Goal: Information Seeking & Learning: Learn about a topic

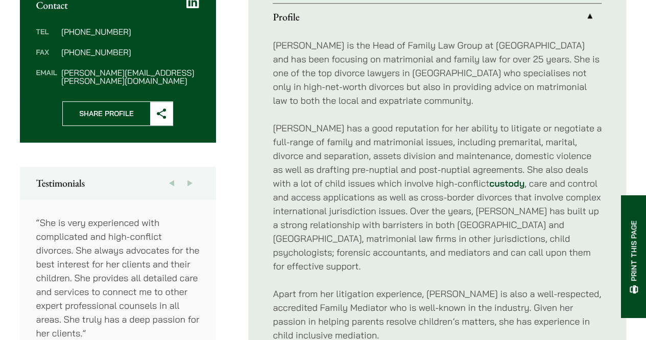
scroll to position [460, 0]
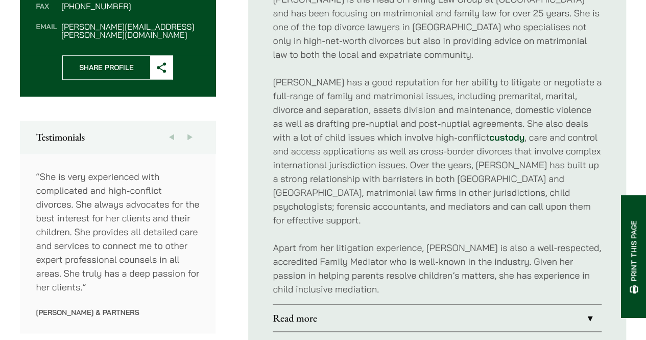
click at [183, 126] on button "Next" at bounding box center [190, 137] width 18 height 33
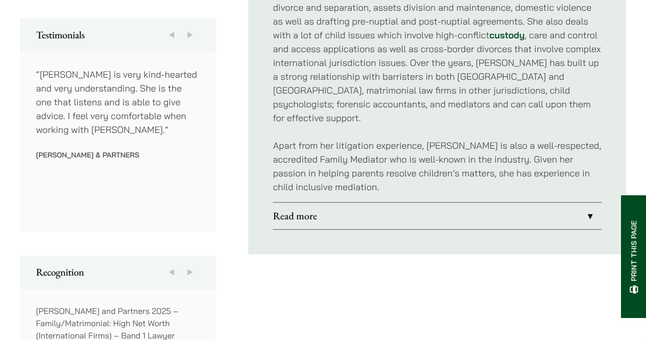
click at [370, 202] on link "Read more" at bounding box center [437, 215] width 329 height 27
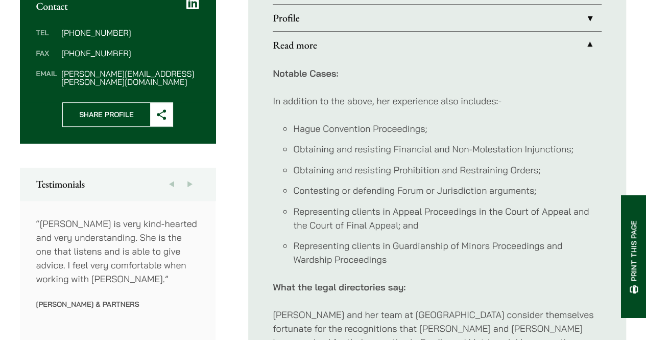
scroll to position [310, 0]
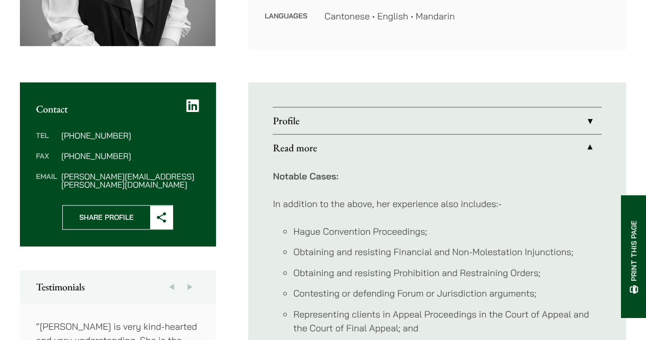
click at [338, 121] on link "Profile" at bounding box center [437, 120] width 329 height 27
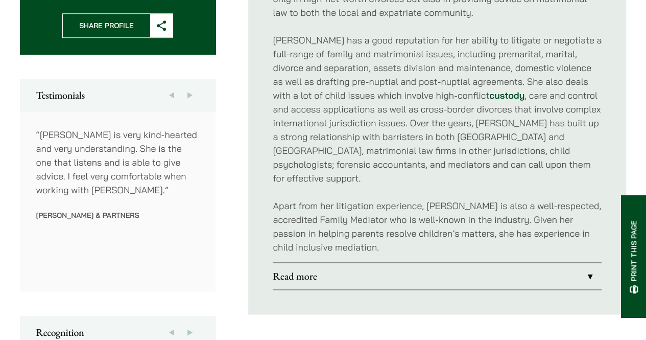
scroll to position [515, 0]
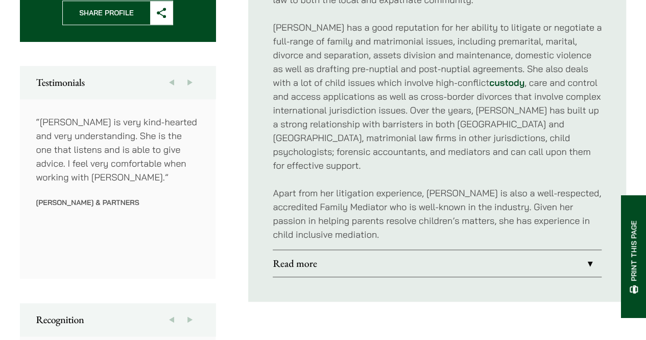
click at [371, 250] on link "Read more" at bounding box center [437, 263] width 329 height 27
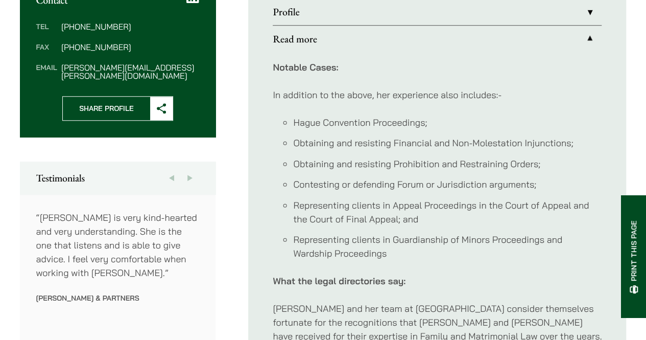
scroll to position [310, 0]
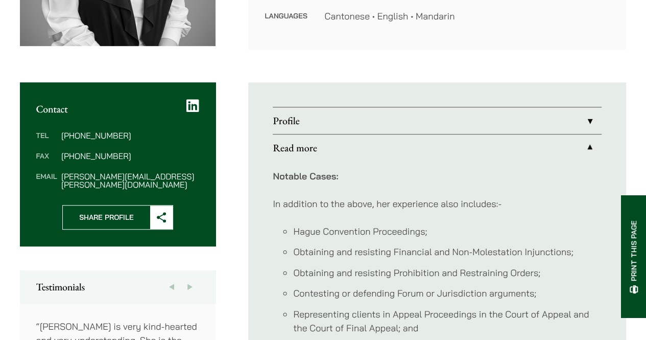
click at [340, 146] on link "Read more" at bounding box center [437, 147] width 329 height 27
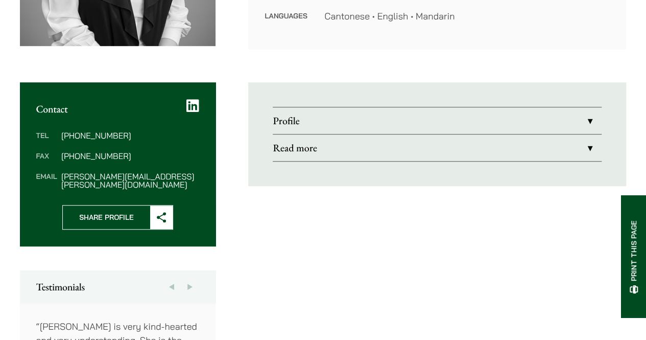
click at [340, 146] on link "Read more" at bounding box center [437, 147] width 329 height 27
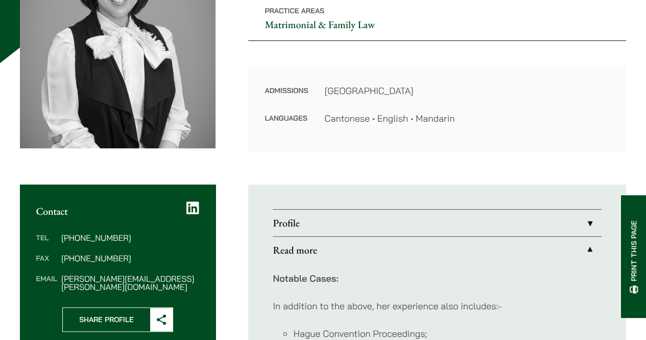
scroll to position [157, 0]
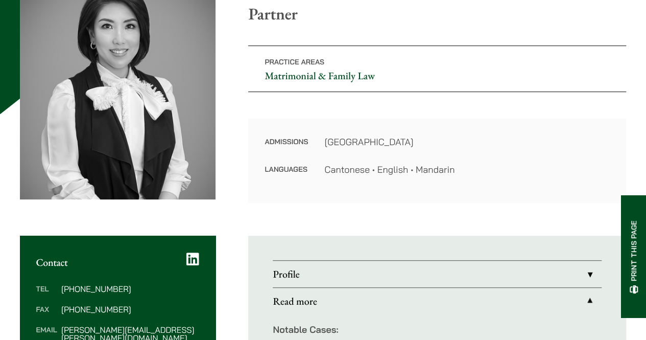
click at [574, 270] on link "Profile" at bounding box center [437, 274] width 329 height 27
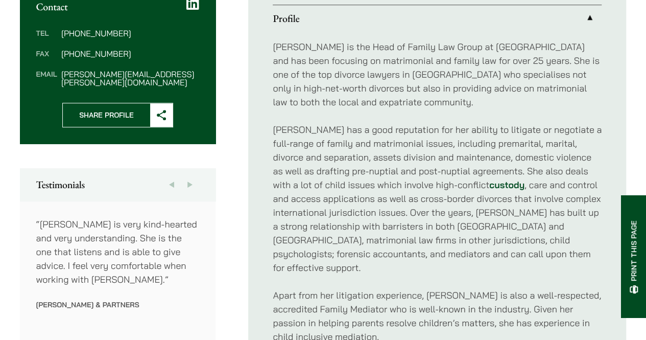
scroll to position [566, 0]
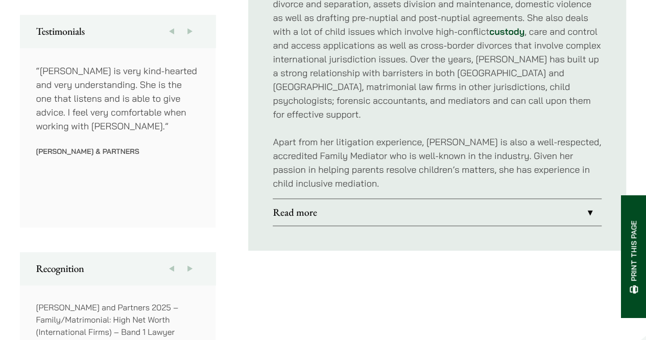
click at [312, 199] on link "Read more" at bounding box center [437, 212] width 329 height 27
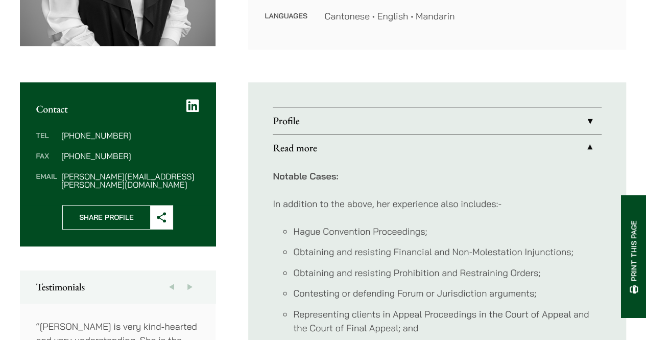
scroll to position [157, 0]
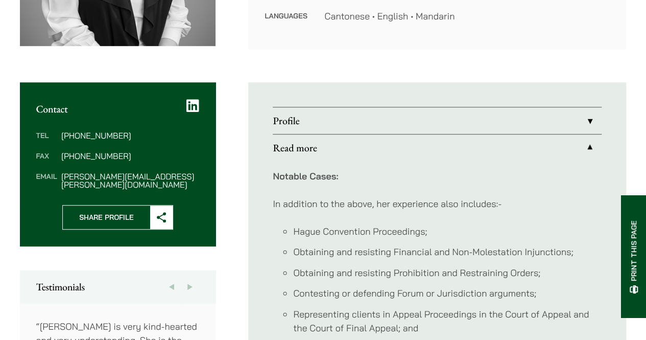
click at [336, 122] on link "Profile" at bounding box center [437, 120] width 329 height 27
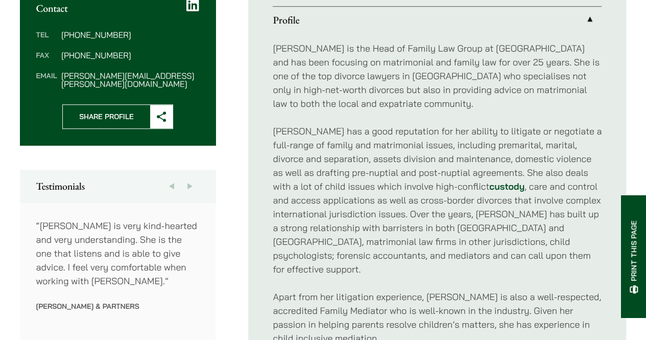
scroll to position [463, 0]
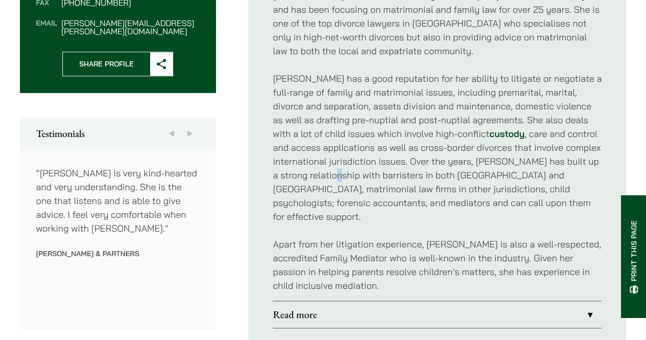
click at [334, 177] on p "Elsie has a good reputation for her ability to litigate or negotiate a full-ran…" at bounding box center [437, 148] width 329 height 152
click at [327, 167] on p "Elsie has a good reputation for her ability to litigate or negotiate a full-ran…" at bounding box center [437, 148] width 329 height 152
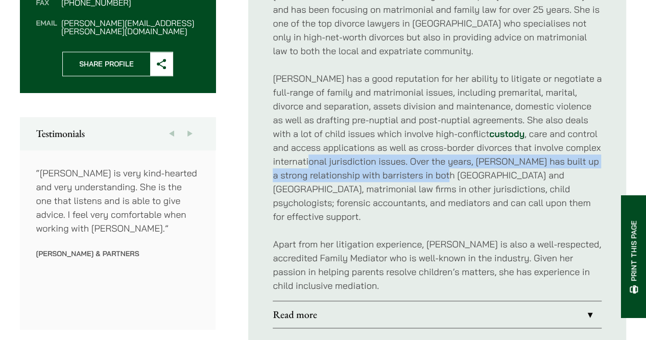
drag, startPoint x: 311, startPoint y: 166, endPoint x: 449, endPoint y: 178, distance: 138.5
click at [449, 178] on p "Elsie has a good reputation for her ability to litigate or negotiate a full-ran…" at bounding box center [437, 148] width 329 height 152
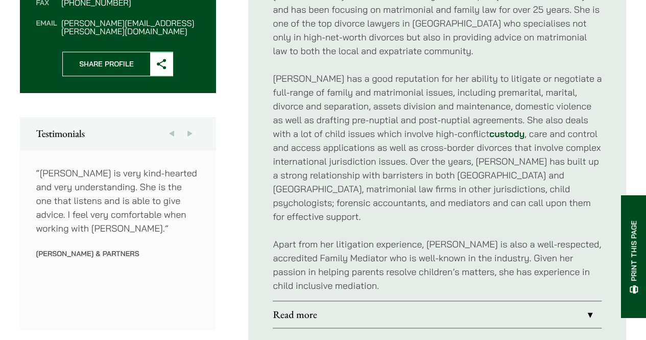
click at [372, 99] on p "Elsie has a good reputation for her ability to litigate or negotiate a full-ran…" at bounding box center [437, 148] width 329 height 152
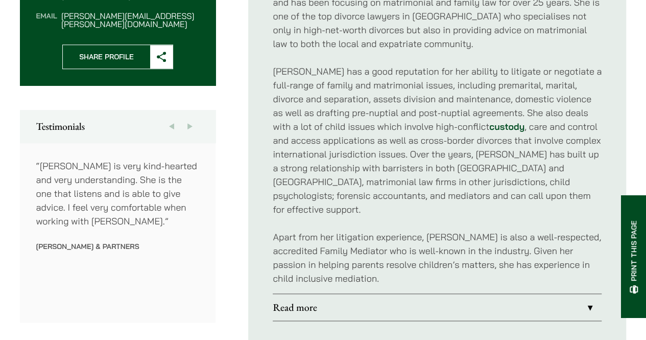
scroll to position [515, 0]
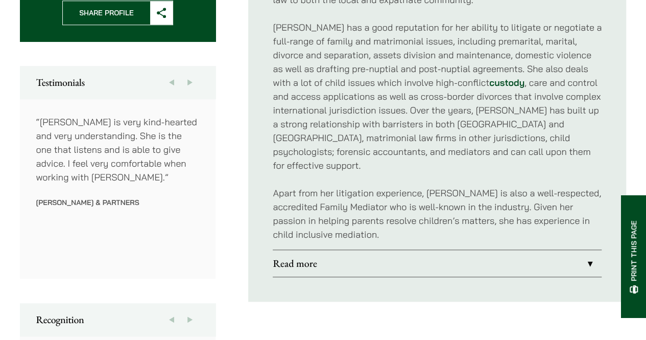
click at [414, 250] on link "Read more" at bounding box center [437, 263] width 329 height 27
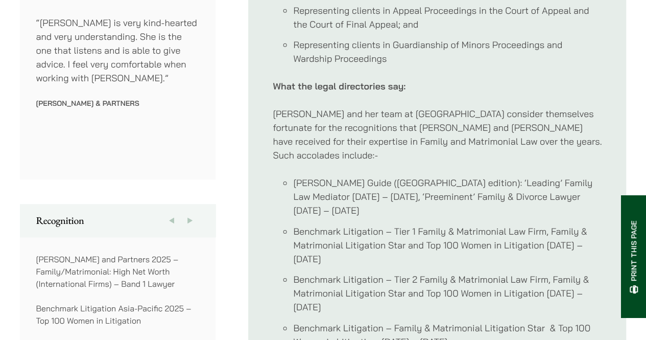
scroll to position [668, 0]
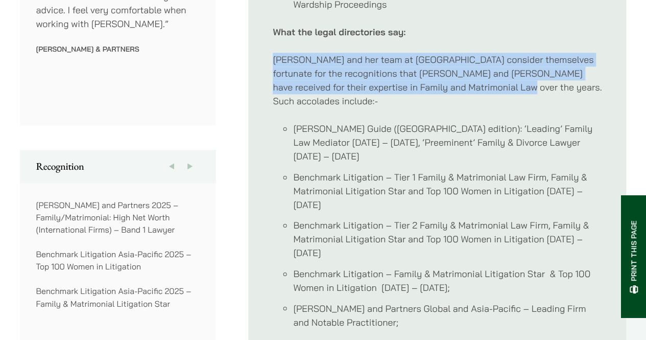
drag, startPoint x: 272, startPoint y: 58, endPoint x: 520, endPoint y: 90, distance: 250.5
click at [520, 90] on ul "Profile Elsie Liu is the Head of Family Law Group at Haldanes and has been focu…" at bounding box center [437, 78] width 378 height 707
click at [520, 90] on p "Elsie and her team at Haldanes consider themselves fortunate for the recognitio…" at bounding box center [437, 80] width 329 height 55
drag, startPoint x: 468, startPoint y: 80, endPoint x: 342, endPoint y: 64, distance: 126.7
click at [342, 64] on p "[PERSON_NAME] and her team at [GEOGRAPHIC_DATA] consider themselves fortunate f…" at bounding box center [437, 80] width 329 height 55
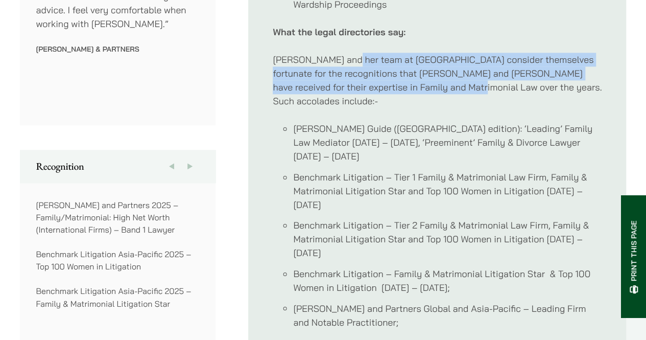
click at [342, 64] on p "[PERSON_NAME] and her team at [GEOGRAPHIC_DATA] consider themselves fortunate f…" at bounding box center [437, 80] width 329 height 55
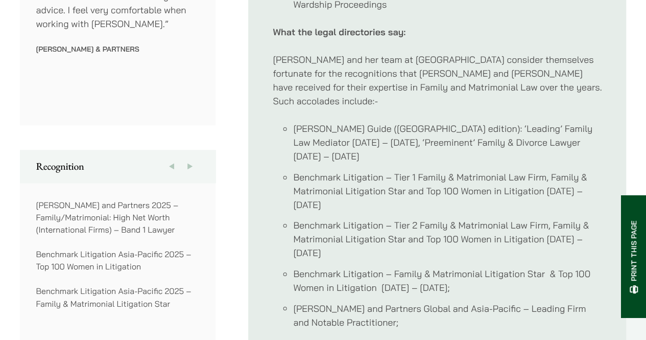
click at [342, 77] on p "[PERSON_NAME] and her team at [GEOGRAPHIC_DATA] consider themselves fortunate f…" at bounding box center [437, 80] width 329 height 55
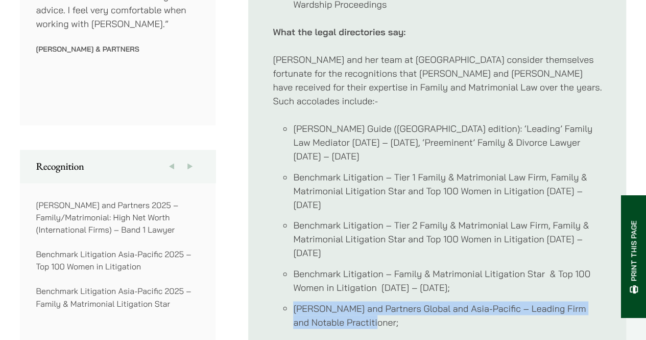
drag, startPoint x: 414, startPoint y: 268, endPoint x: 274, endPoint y: 245, distance: 142.0
click at [274, 245] on ul "Doyle’s Guide (Hong Kong edition): ‘Leading’ Family Law Mediator 2019 – 2024, ‘…" at bounding box center [437, 260] width 329 height 276
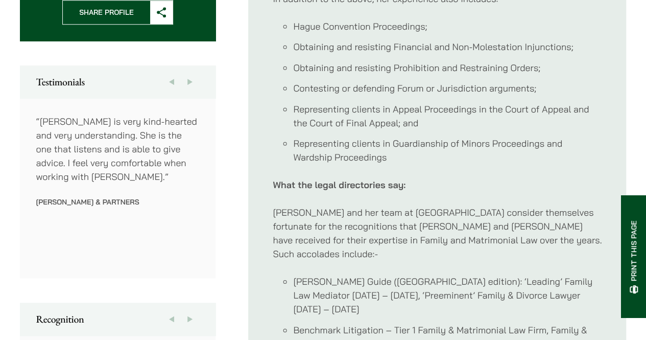
scroll to position [515, 0]
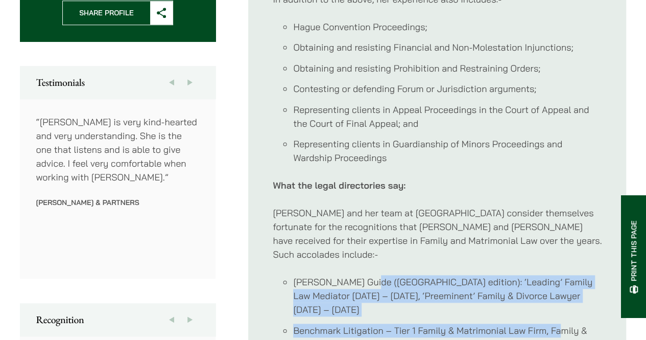
drag, startPoint x: 562, startPoint y: 288, endPoint x: 367, endPoint y: 262, distance: 196.4
click at [367, 275] on li "Doyle’s Guide (Hong Kong edition): ‘Leading’ Family Law Mediator 2019 – 2024, ‘…" at bounding box center [447, 295] width 309 height 41
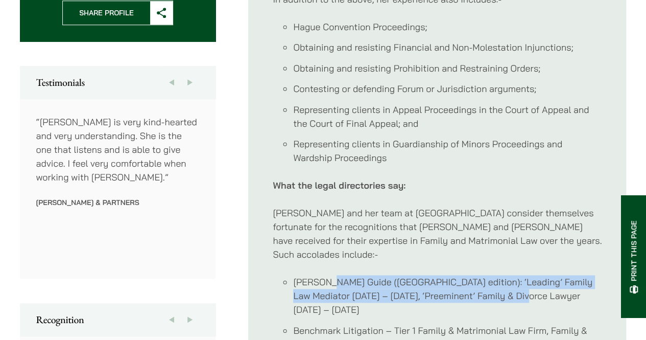
drag, startPoint x: 325, startPoint y: 271, endPoint x: 509, endPoint y: 279, distance: 183.6
click at [509, 279] on li "Doyle’s Guide (Hong Kong edition): ‘Leading’ Family Law Mediator 2019 – 2024, ‘…" at bounding box center [447, 295] width 309 height 41
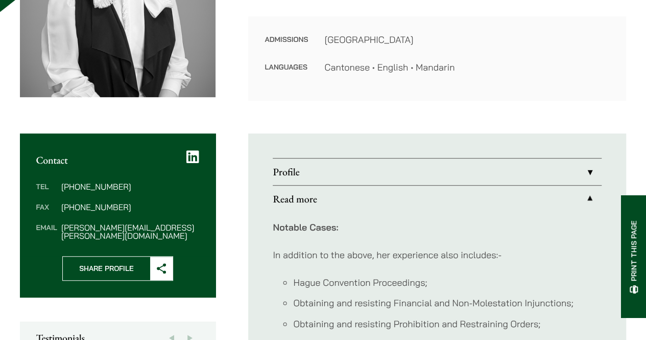
scroll to position [55, 0]
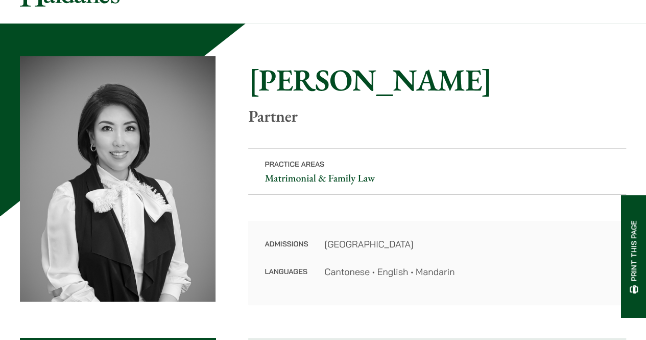
click at [354, 175] on link "Matrimonial & Family Law" at bounding box center [320, 177] width 110 height 13
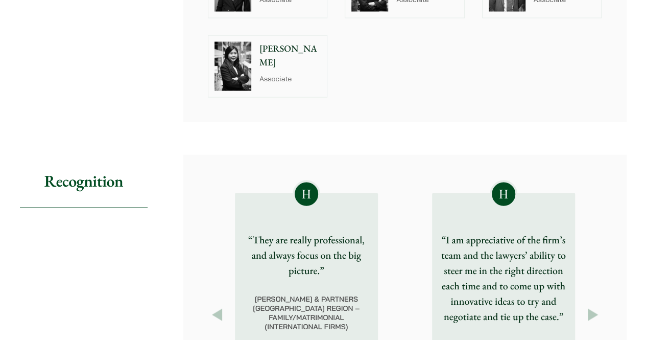
scroll to position [1175, 0]
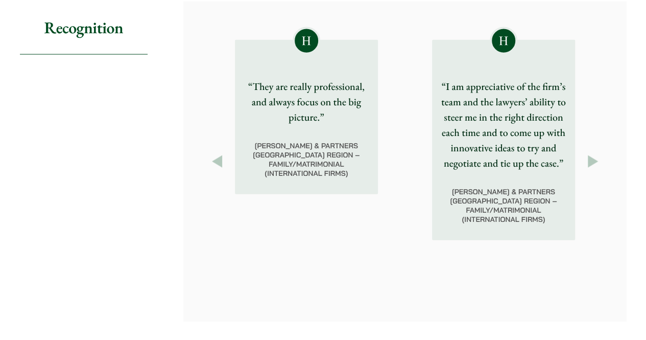
click at [598, 153] on button "Next" at bounding box center [593, 161] width 18 height 18
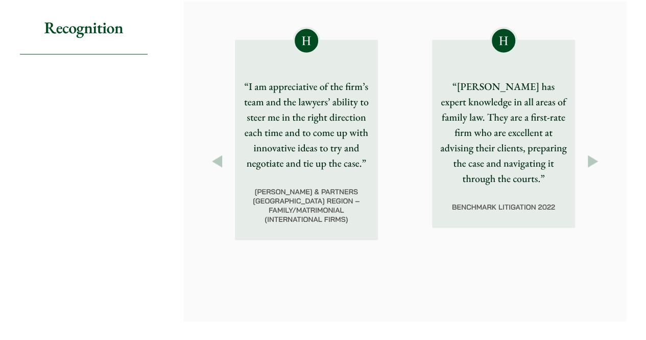
click at [598, 153] on button "Next" at bounding box center [593, 161] width 18 height 18
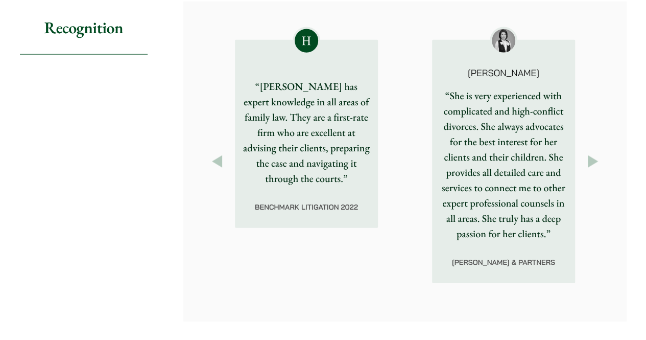
click at [598, 153] on button "Next" at bounding box center [593, 161] width 18 height 18
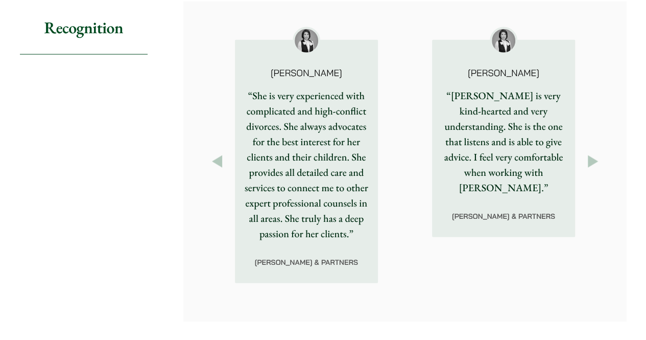
click at [601, 157] on button "Next" at bounding box center [593, 161] width 18 height 18
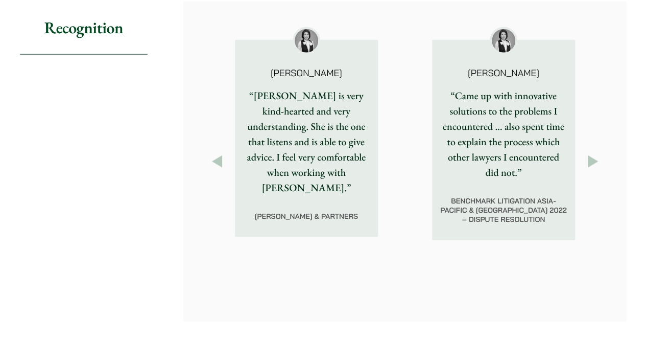
click at [601, 157] on button "Next" at bounding box center [593, 161] width 18 height 18
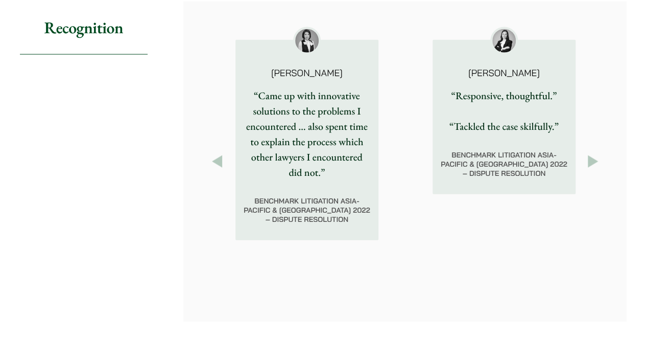
drag, startPoint x: 250, startPoint y: 107, endPoint x: 251, endPoint y: 134, distance: 27.6
click at [251, 134] on p "“Came up with innovative solutions to the problems I encountered … also spent t…" at bounding box center [307, 134] width 127 height 92
click at [595, 158] on button "Next" at bounding box center [593, 161] width 18 height 18
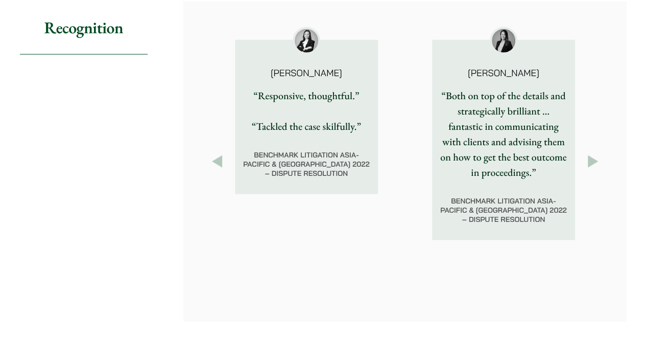
click at [595, 158] on button "Next" at bounding box center [593, 161] width 18 height 18
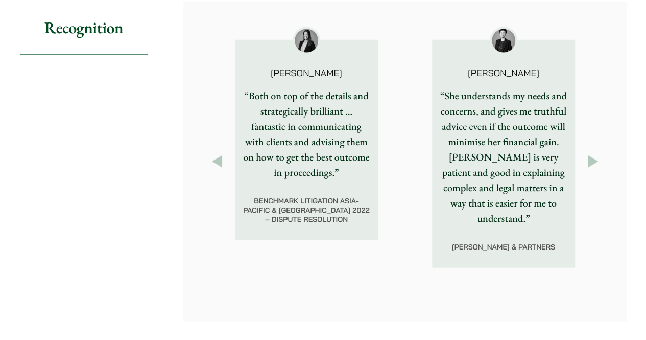
click at [595, 158] on button "Next" at bounding box center [593, 161] width 18 height 18
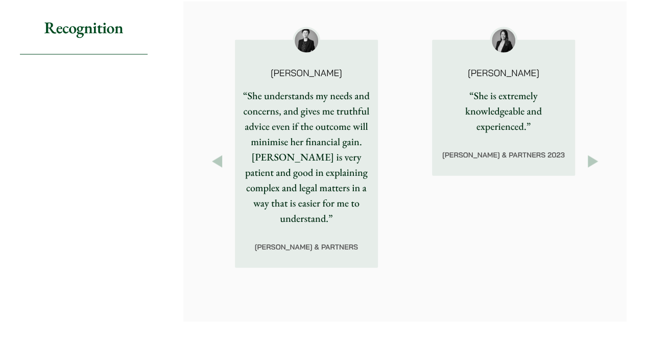
click at [595, 158] on button "Next" at bounding box center [593, 161] width 18 height 18
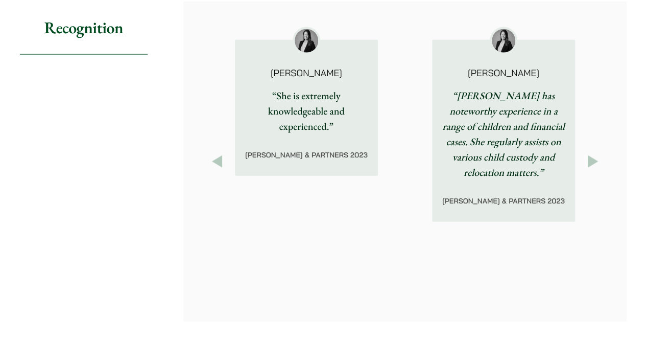
click at [595, 158] on button "Next" at bounding box center [593, 161] width 18 height 18
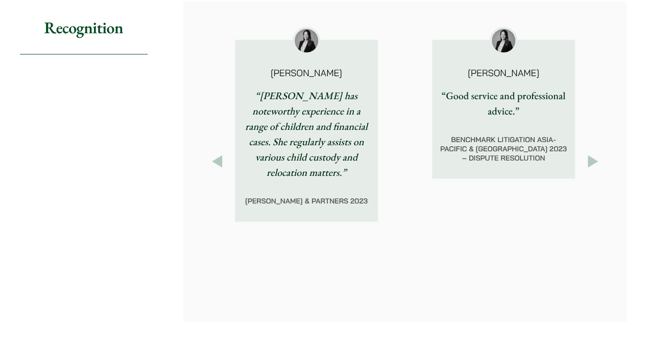
click at [595, 158] on button "Next" at bounding box center [593, 161] width 18 height 18
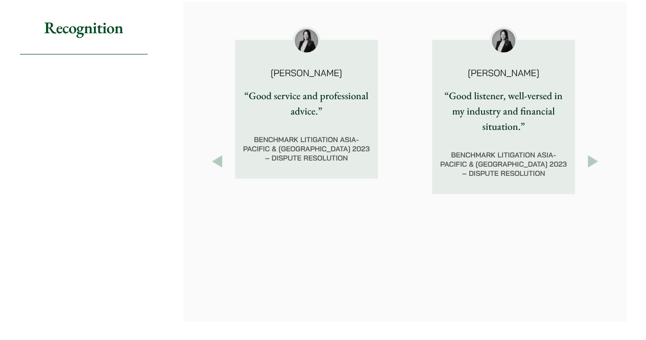
click at [595, 158] on button "Next" at bounding box center [593, 161] width 18 height 18
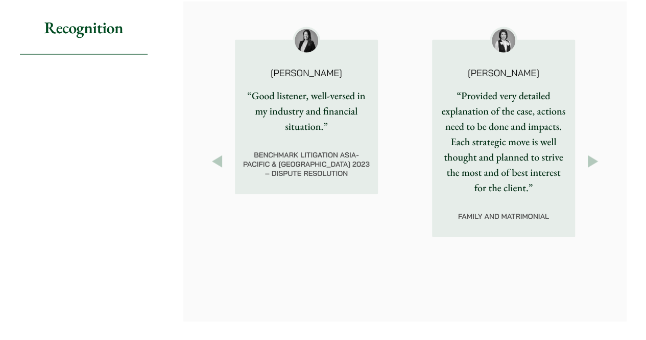
drag, startPoint x: 595, startPoint y: 158, endPoint x: 567, endPoint y: 171, distance: 30.4
click at [590, 190] on div "Previous Elsie Liu “Provided very detailed explanation of the case, actions nee…" at bounding box center [405, 161] width 394 height 271
drag, startPoint x: 446, startPoint y: 106, endPoint x: 518, endPoint y: 200, distance: 118.8
click at [518, 200] on div "Elsie Liu “Provided very detailed explanation of the case, actions need to be d…" at bounding box center [503, 138] width 143 height 197
click at [599, 157] on button "Next" at bounding box center [593, 161] width 18 height 18
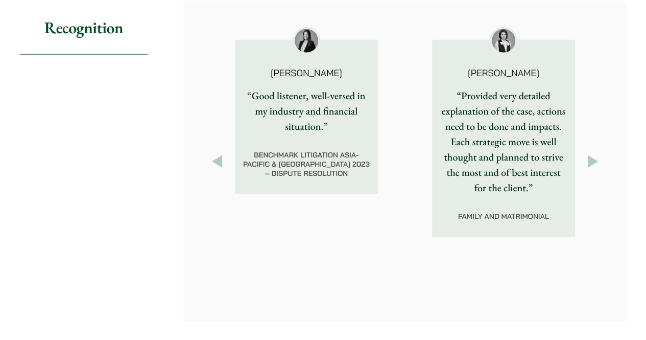
click at [594, 152] on button "Next" at bounding box center [593, 161] width 18 height 18
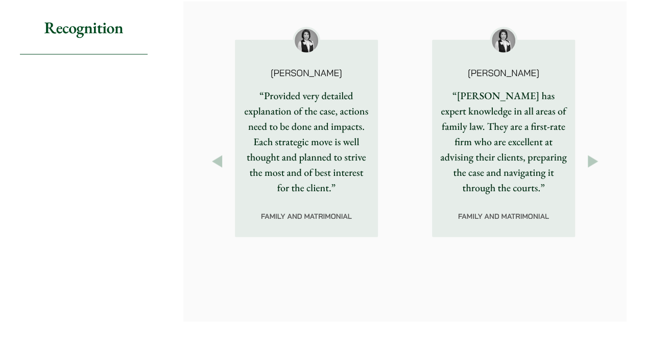
click at [593, 152] on button "Next" at bounding box center [593, 161] width 18 height 18
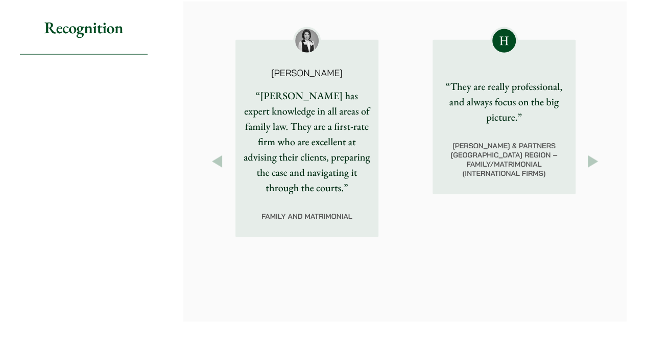
drag, startPoint x: 257, startPoint y: 84, endPoint x: 314, endPoint y: 190, distance: 120.0
click at [314, 190] on div "Elsie Liu “Haldanes has expert knowledge in all areas of family law. They are a…" at bounding box center [307, 138] width 143 height 197
click at [314, 195] on div "Family and Matrimonial" at bounding box center [307, 216] width 143 height 42
click at [419, 214] on div "Elsie Liu “Provided very detailed explanation of the case, actions need to be d…" at bounding box center [208, 161] width 6311 height 271
drag, startPoint x: 260, startPoint y: 91, endPoint x: 468, endPoint y: 222, distance: 246.1
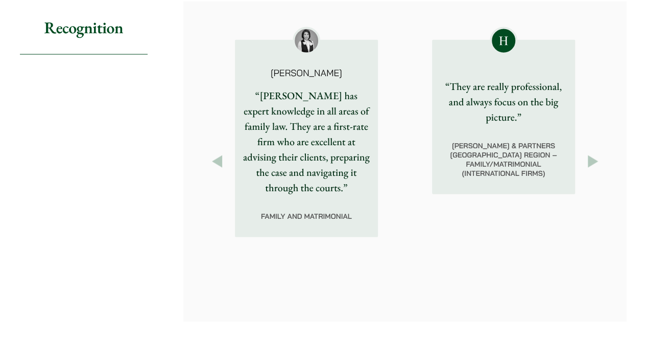
click at [468, 222] on div "Elsie Liu “Provided very detailed explanation of the case, actions need to be d…" at bounding box center [207, 161] width 6311 height 271
click at [591, 155] on button "Next" at bounding box center [593, 161] width 18 height 18
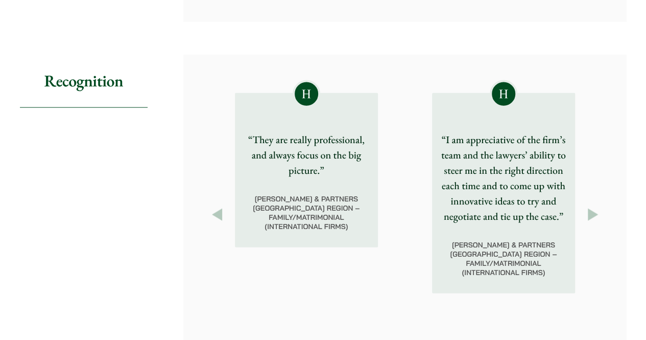
scroll to position [1073, 0]
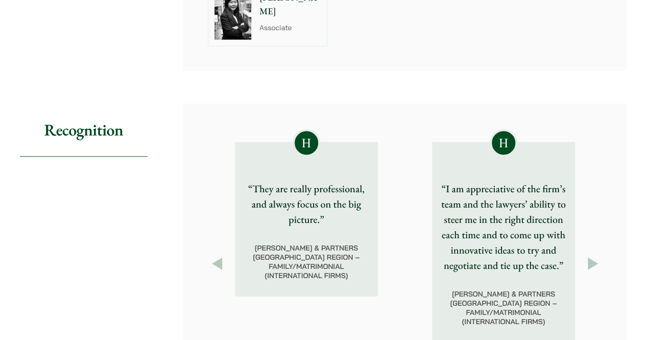
click at [592, 259] on button "Next" at bounding box center [593, 263] width 18 height 18
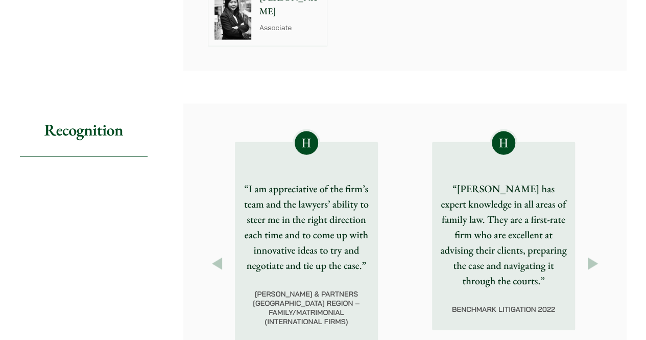
click at [592, 259] on button "Next" at bounding box center [593, 263] width 18 height 18
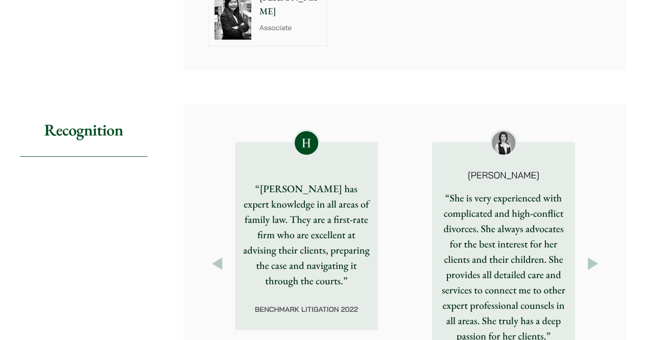
scroll to position [1124, 0]
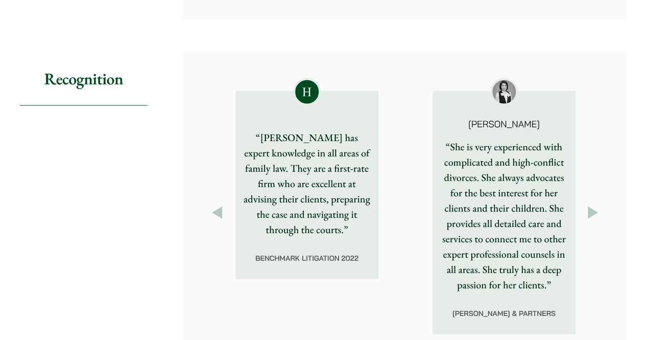
drag, startPoint x: 474, startPoint y: 162, endPoint x: 608, endPoint y: 290, distance: 185.0
click at [608, 290] on div "Previous Elsie Liu “Provided very detailed explanation of the case, actions nee…" at bounding box center [405, 213] width 444 height 320
click at [594, 204] on button "Next" at bounding box center [593, 212] width 18 height 18
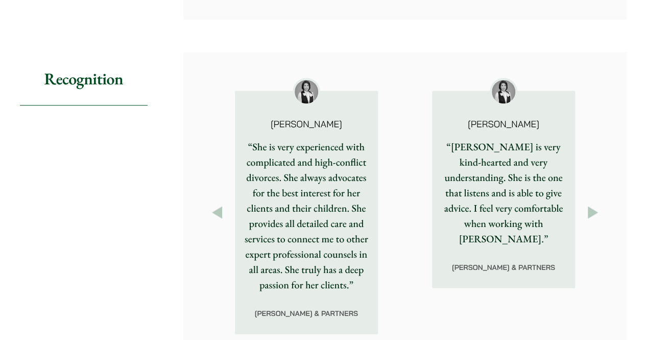
click at [594, 204] on button "Next" at bounding box center [593, 212] width 18 height 18
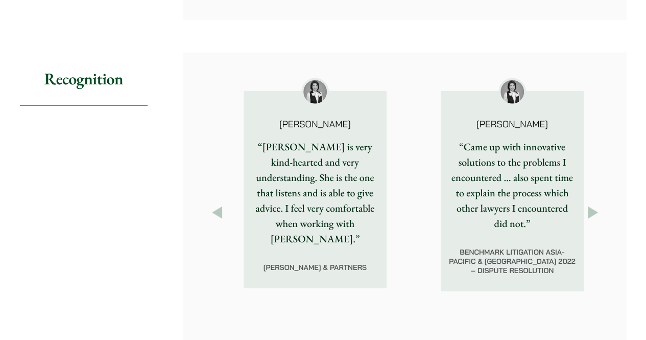
drag, startPoint x: 453, startPoint y: 138, endPoint x: 513, endPoint y: 181, distance: 74.0
click at [513, 181] on p "“Came up with innovative solutions to the problems I encountered … also spent t…" at bounding box center [512, 185] width 127 height 92
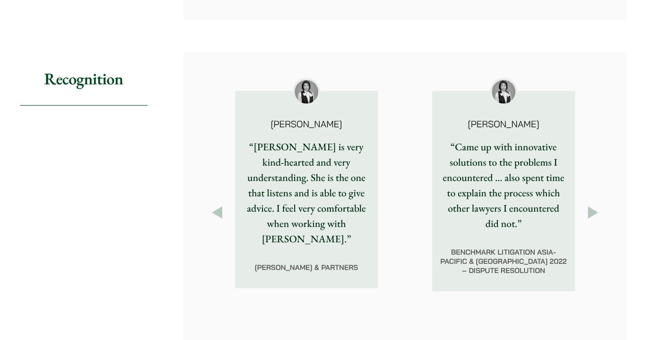
click at [513, 181] on p "“Came up with innovative solutions to the problems I encountered … also spent t…" at bounding box center [503, 185] width 127 height 92
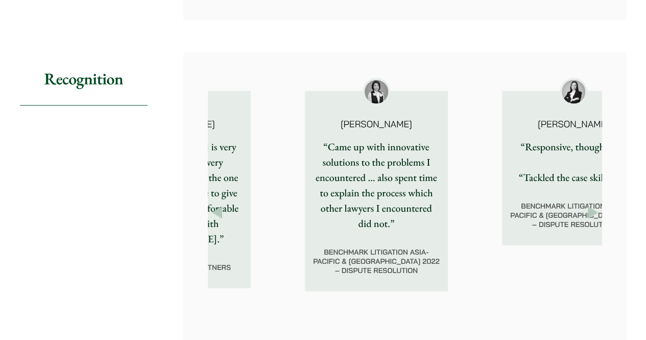
drag, startPoint x: 524, startPoint y: 188, endPoint x: 322, endPoint y: 177, distance: 202.1
click at [322, 177] on p "“Came up with innovative solutions to the problems I encountered … also spent t…" at bounding box center [376, 185] width 127 height 92
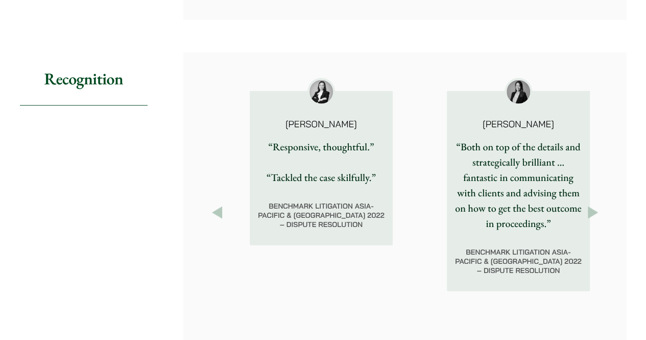
drag, startPoint x: 533, startPoint y: 185, endPoint x: 342, endPoint y: 174, distance: 191.4
click at [342, 174] on div "Anita Leung “Responsive, thoughtful.” “Tackled the case skilfully.” Benchmark L…" at bounding box center [321, 168] width 143 height 154
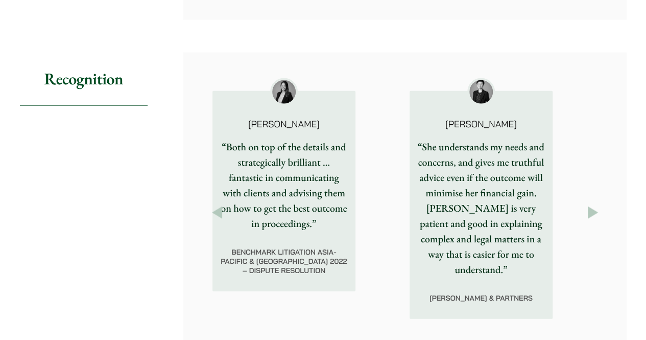
drag, startPoint x: 486, startPoint y: 190, endPoint x: 267, endPoint y: 179, distance: 220.0
click at [267, 179] on p "“Both on top of the details and strategically brilliant … fantastic in communic…" at bounding box center [284, 185] width 127 height 92
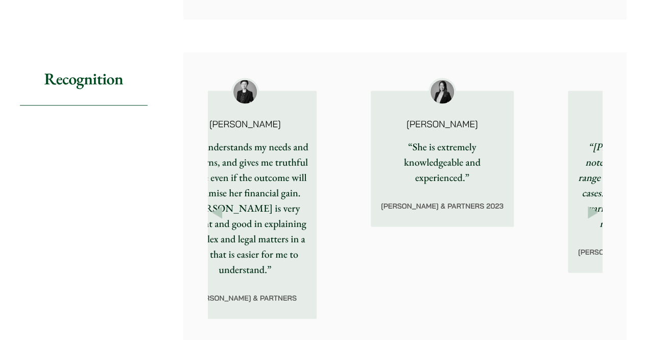
drag, startPoint x: 515, startPoint y: 207, endPoint x: 256, endPoint y: 205, distance: 258.6
click at [256, 205] on p "“She understands my needs and concerns, and gives me truthful advice even if th…" at bounding box center [245, 208] width 127 height 138
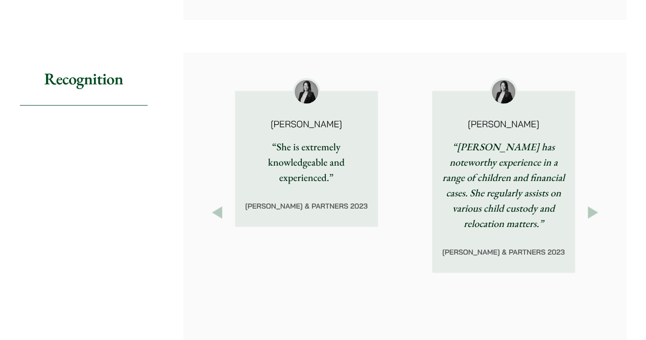
drag, startPoint x: 465, startPoint y: 222, endPoint x: 222, endPoint y: 204, distance: 243.8
click at [222, 204] on div "Previous Elsie Liu “Provided very detailed explanation of the case, actions nee…" at bounding box center [405, 212] width 394 height 271
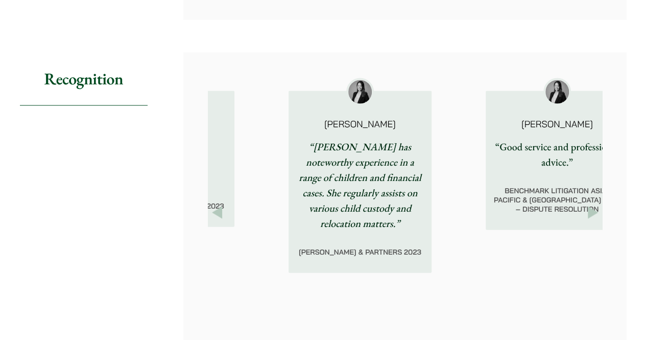
drag, startPoint x: 524, startPoint y: 217, endPoint x: 268, endPoint y: 196, distance: 257.4
click at [297, 196] on p "“[PERSON_NAME] has noteworthy experience in a range of children and financial c…" at bounding box center [360, 185] width 127 height 92
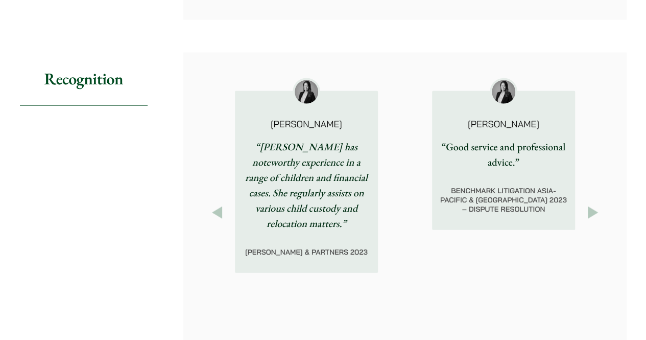
click at [591, 209] on button "Next" at bounding box center [593, 212] width 18 height 18
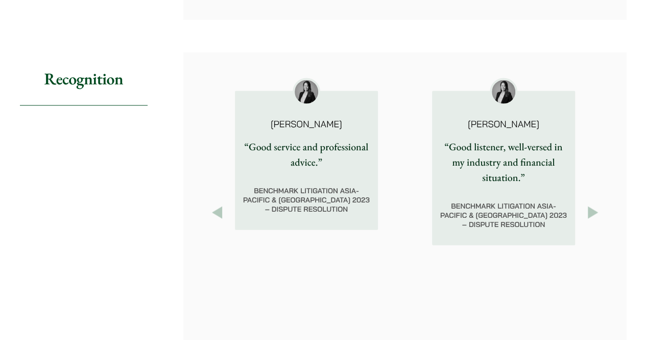
click at [591, 209] on button "Next" at bounding box center [593, 212] width 18 height 18
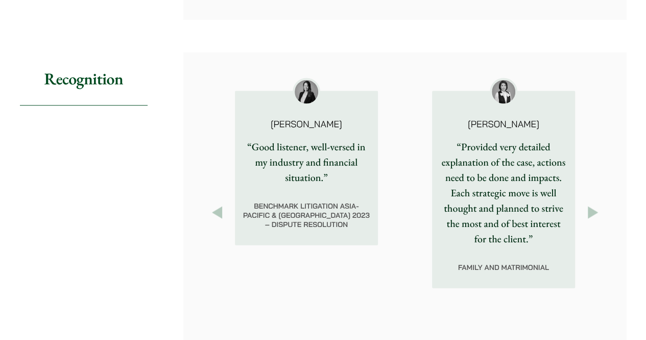
click at [591, 209] on button "Next" at bounding box center [593, 212] width 18 height 18
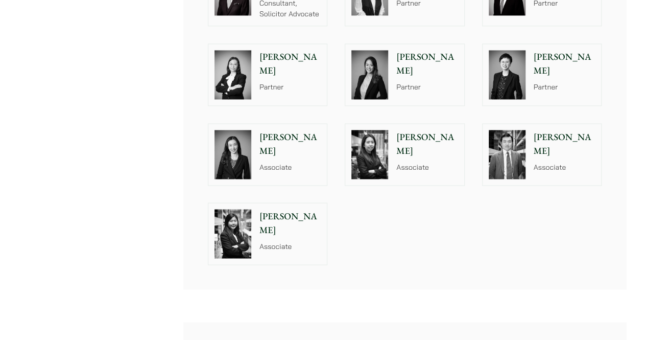
scroll to position [793, 0]
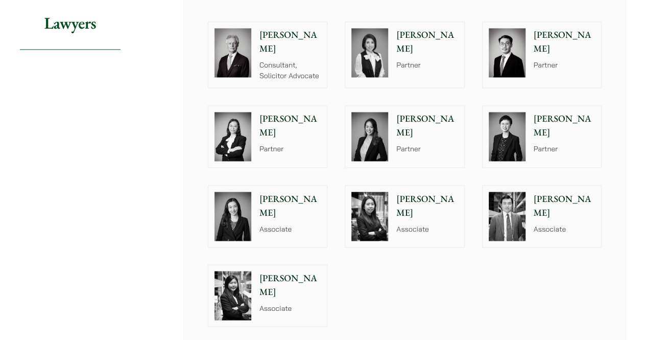
click at [383, 51] on img at bounding box center [370, 52] width 37 height 49
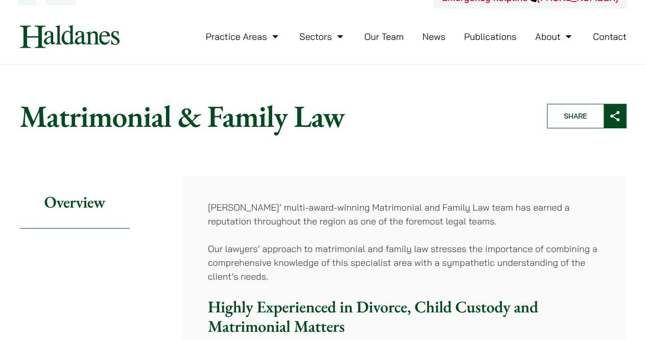
scroll to position [0, 0]
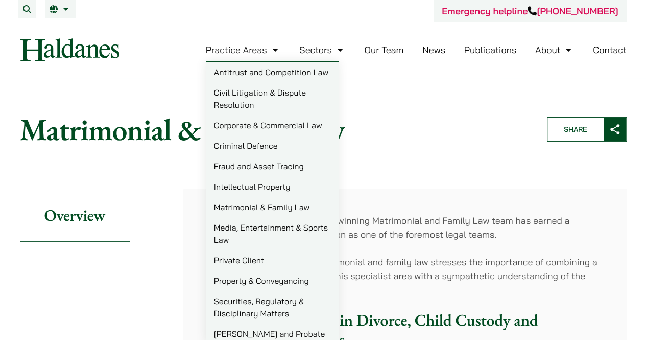
click at [429, 118] on h1 "Matrimonial & Family Law" at bounding box center [275, 129] width 510 height 37
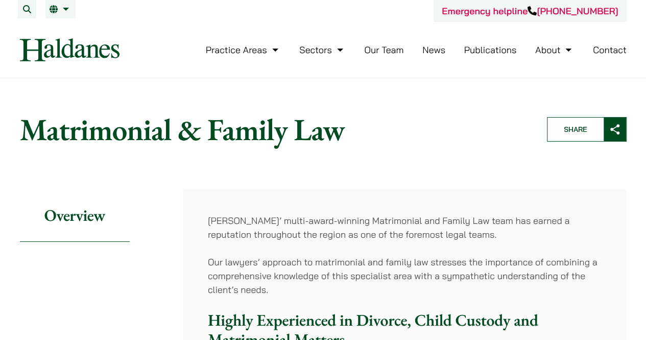
click at [374, 47] on link "Our Team" at bounding box center [383, 50] width 39 height 12
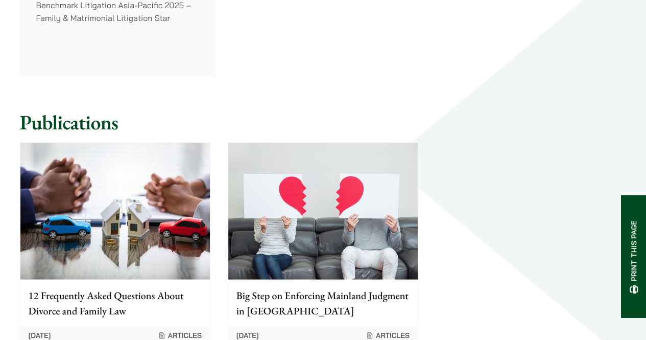
scroll to position [971, 0]
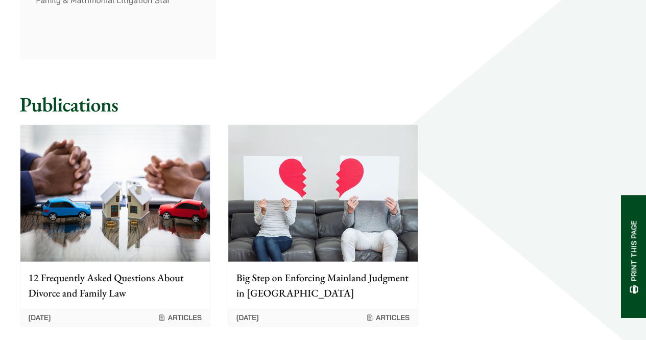
click at [150, 207] on img at bounding box center [115, 193] width 190 height 136
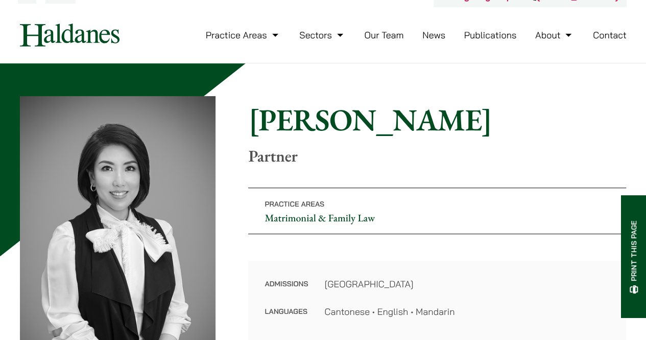
scroll to position [0, 0]
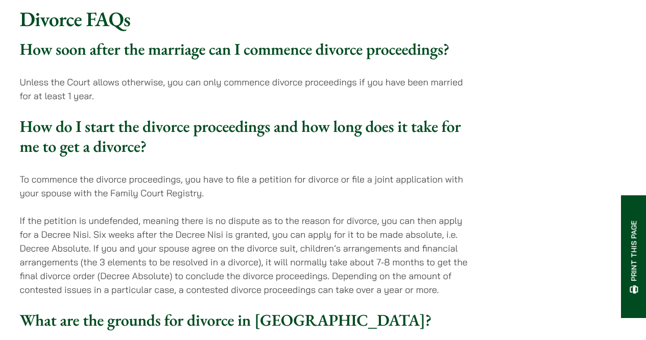
scroll to position [460, 0]
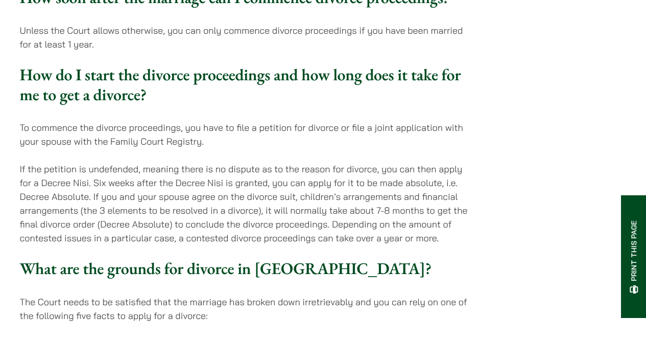
click at [133, 208] on p "If the petition is undefended, meaning there is no dispute as to the reason for…" at bounding box center [247, 203] width 455 height 83
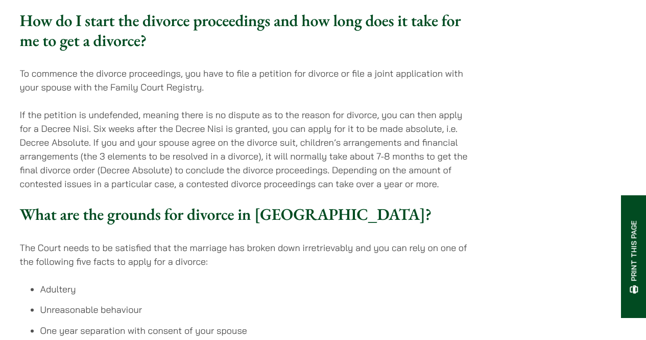
scroll to position [562, 0]
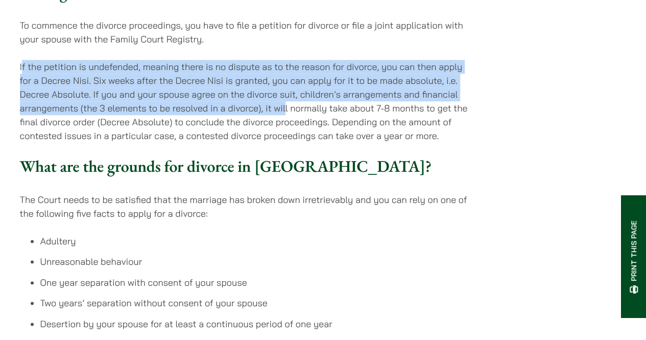
drag, startPoint x: 24, startPoint y: 75, endPoint x: 286, endPoint y: 120, distance: 265.9
click at [286, 120] on p "If the petition is undefended, meaning there is no dispute as to the reason for…" at bounding box center [247, 101] width 455 height 83
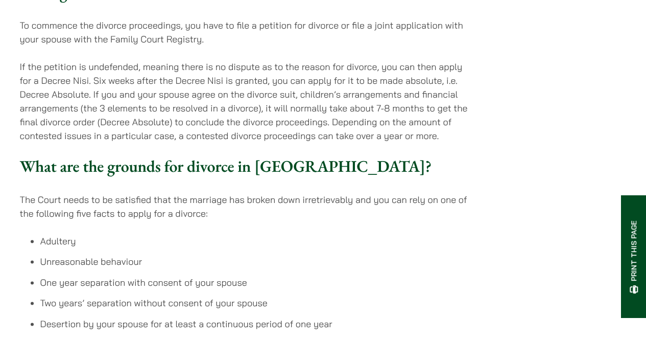
click at [168, 102] on p "If the petition is undefended, meaning there is no dispute as to the reason for…" at bounding box center [247, 101] width 455 height 83
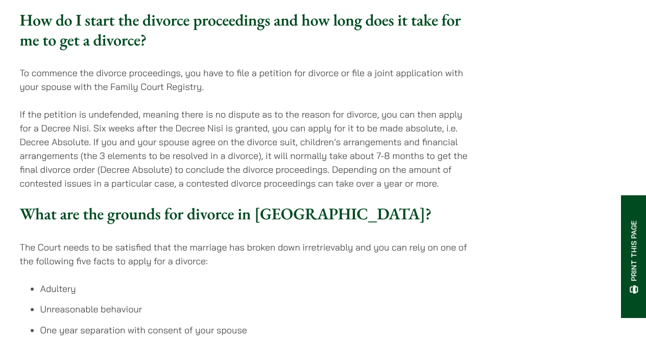
scroll to position [460, 0]
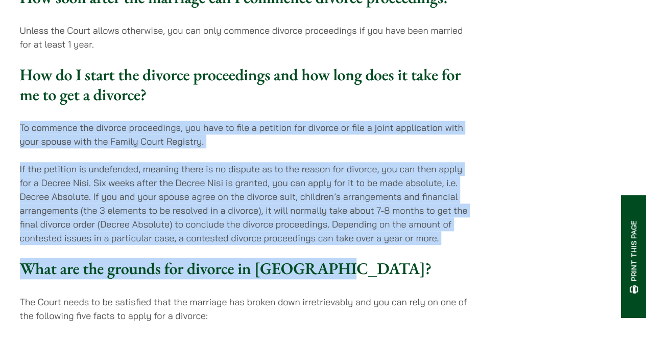
drag, startPoint x: 455, startPoint y: 253, endPoint x: 17, endPoint y: 130, distance: 454.9
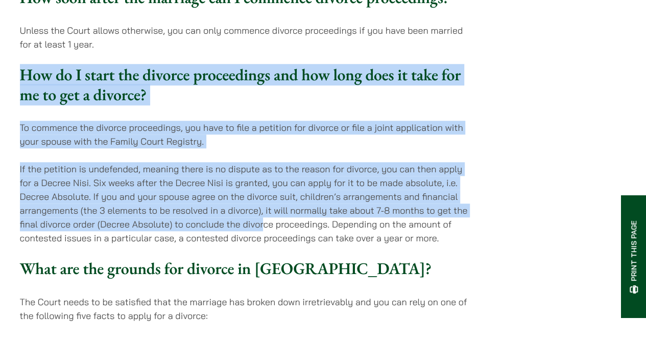
drag, startPoint x: 25, startPoint y: 77, endPoint x: 268, endPoint y: 228, distance: 286.1
click at [268, 228] on div "Divorce FAQs How soon after the marriage can I commence divorce proceedings? Un…" at bounding box center [247, 329] width 455 height 1164
click at [268, 228] on p "If the petition is undefended, meaning there is no dispute as to the reason for…" at bounding box center [247, 203] width 455 height 83
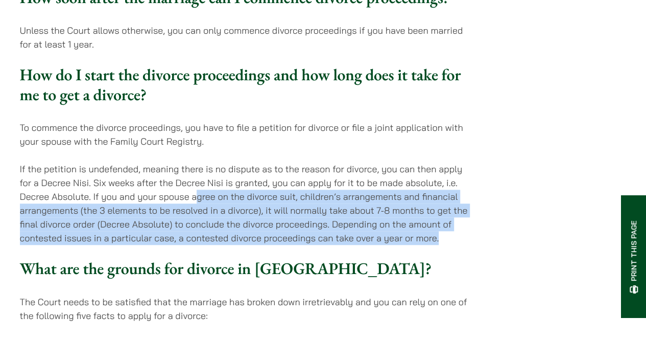
drag, startPoint x: 478, startPoint y: 250, endPoint x: 194, endPoint y: 207, distance: 287.3
click at [194, 207] on p "If the petition is undefended, meaning there is no dispute as to the reason for…" at bounding box center [247, 203] width 455 height 83
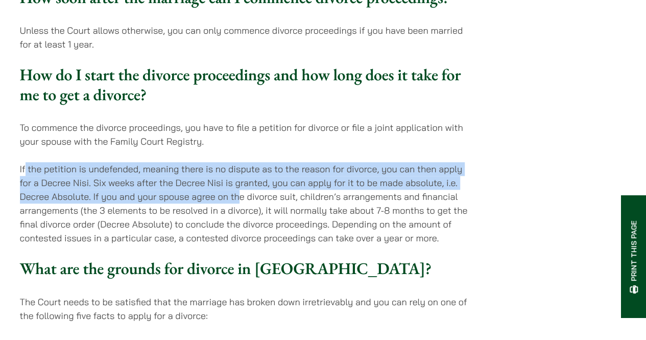
drag, startPoint x: 24, startPoint y: 176, endPoint x: 238, endPoint y: 203, distance: 215.3
click at [238, 203] on p "If the petition is undefended, meaning there is no dispute as to the reason for…" at bounding box center [247, 203] width 455 height 83
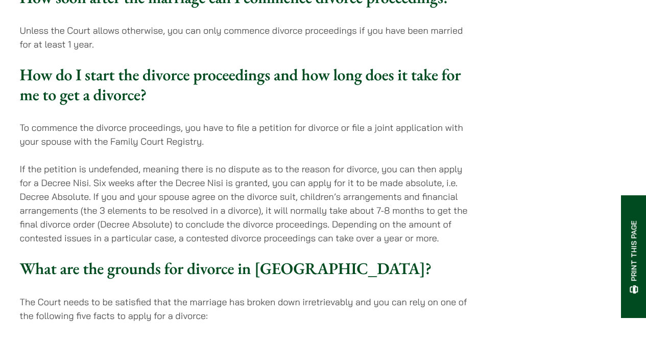
click at [288, 238] on p "If the petition is undefended, meaning there is no dispute as to the reason for…" at bounding box center [247, 203] width 455 height 83
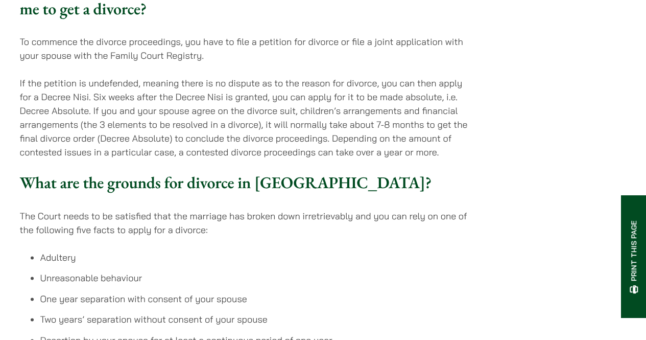
scroll to position [562, 0]
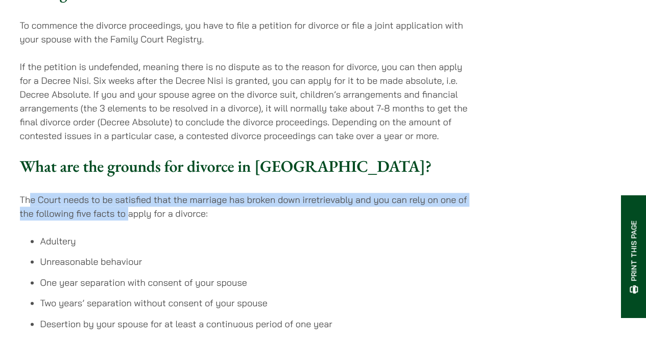
drag, startPoint x: 28, startPoint y: 213, endPoint x: 134, endPoint y: 219, distance: 105.9
click at [129, 219] on p "The Court needs to be satisfied that the marriage has broken down irretrievably…" at bounding box center [247, 207] width 455 height 28
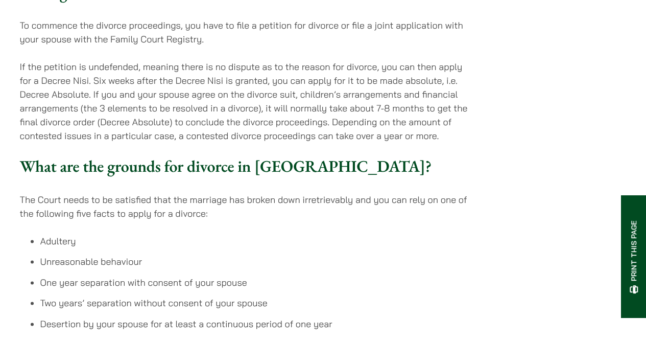
click at [134, 219] on p "The Court needs to be satisfied that the marriage has broken down irretrievably…" at bounding box center [247, 207] width 455 height 28
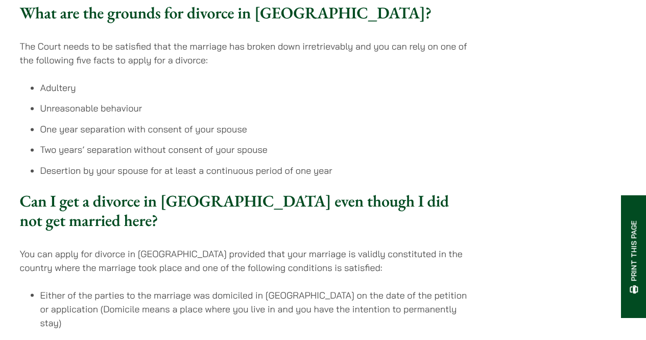
scroll to position [766, 0]
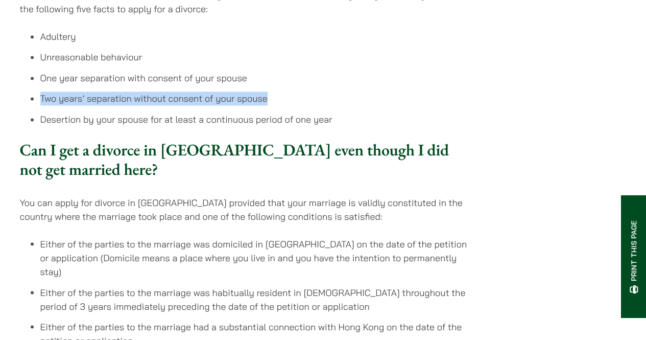
drag, startPoint x: 44, startPoint y: 106, endPoint x: 274, endPoint y: 112, distance: 229.5
click at [274, 105] on li "Two years’ separation without consent of your spouse" at bounding box center [257, 98] width 435 height 14
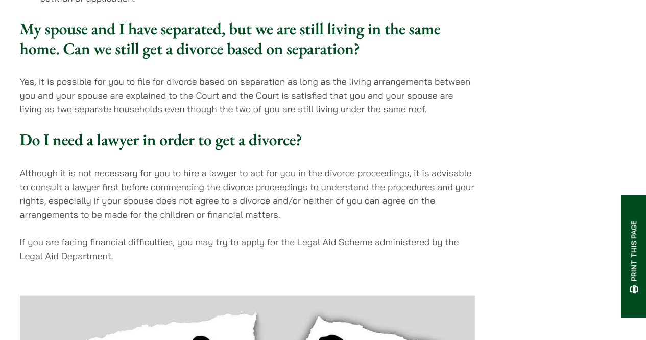
scroll to position [1124, 0]
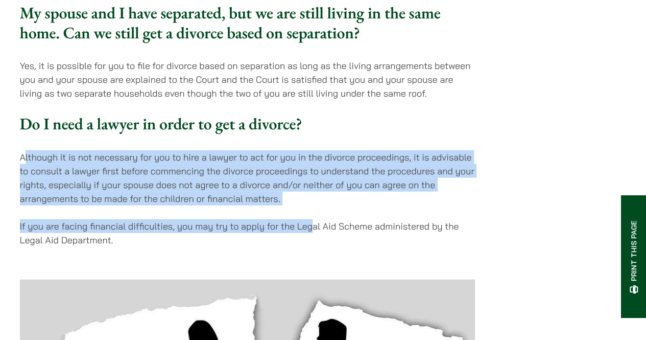
drag, startPoint x: 26, startPoint y: 152, endPoint x: 317, endPoint y: 209, distance: 296.9
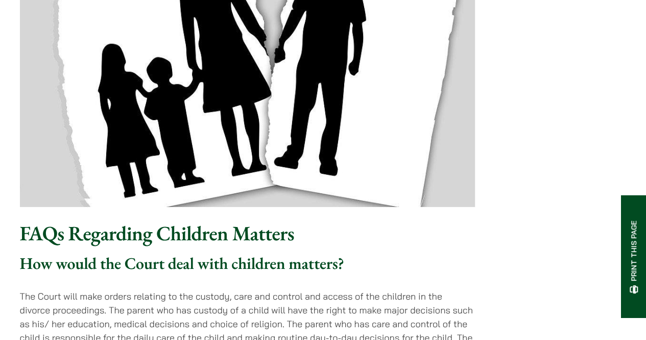
scroll to position [1584, 0]
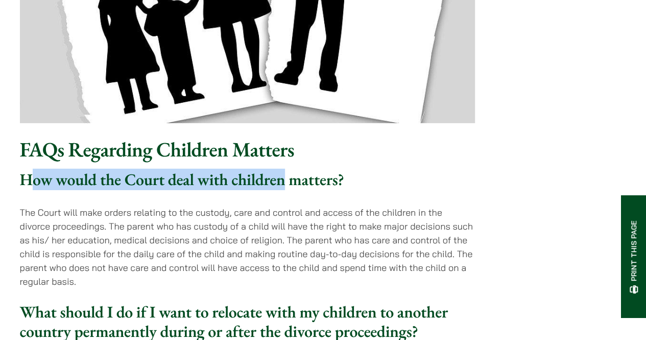
drag, startPoint x: 27, startPoint y: 179, endPoint x: 295, endPoint y: 180, distance: 267.7
click at [295, 180] on h3 "How would the Court deal with children matters?" at bounding box center [247, 179] width 455 height 19
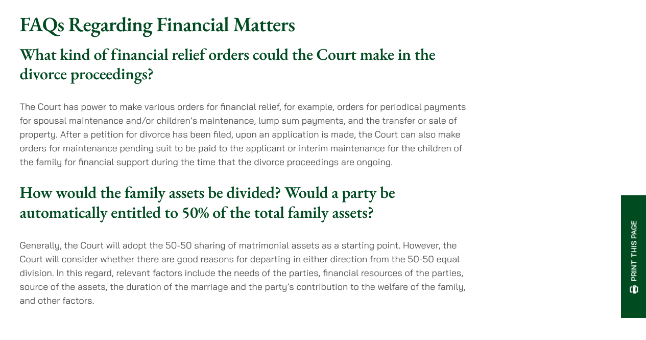
scroll to position [2453, 0]
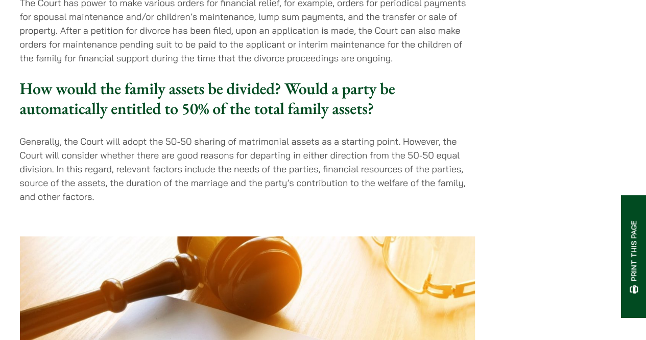
click at [109, 146] on p "Generally, the Court will adopt the 50-50 sharing of matrimonial assets as a st…" at bounding box center [247, 168] width 455 height 69
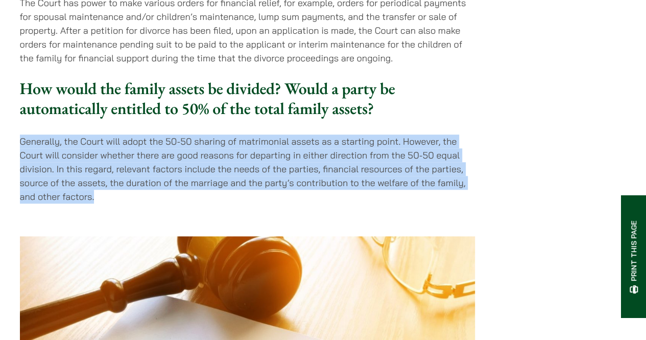
drag, startPoint x: 15, startPoint y: 135, endPoint x: 251, endPoint y: 191, distance: 242.7
click at [251, 191] on p "Generally, the Court will adopt the 50-50 sharing of matrimonial assets as a st…" at bounding box center [247, 168] width 455 height 69
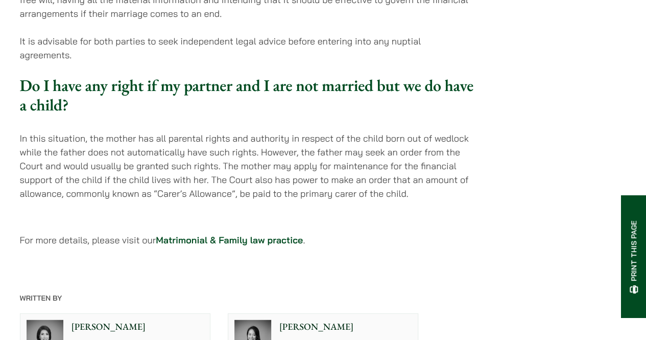
scroll to position [3117, 0]
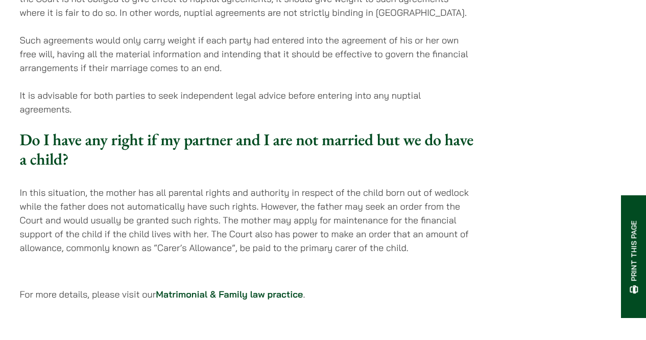
click at [251, 191] on p "In this situation, the mother has all parental rights and authority in respect …" at bounding box center [247, 219] width 455 height 69
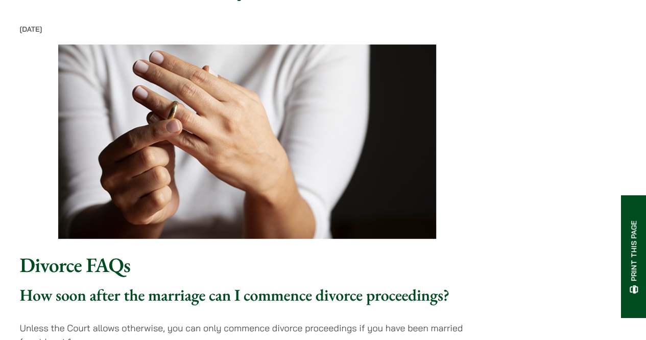
scroll to position [284, 0]
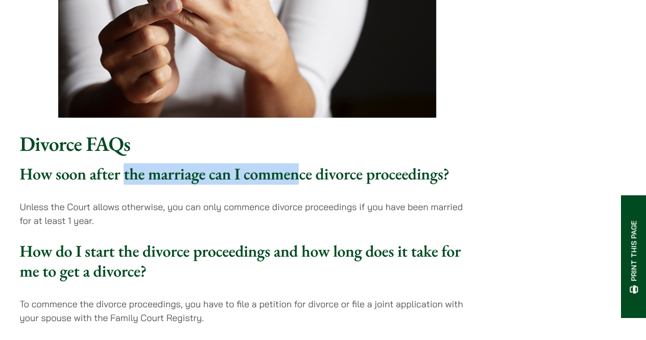
drag, startPoint x: 122, startPoint y: 183, endPoint x: 297, endPoint y: 183, distance: 175.3
click at [297, 183] on h3 "How soon after the marriage can I commence divorce proceedings?" at bounding box center [247, 173] width 455 height 19
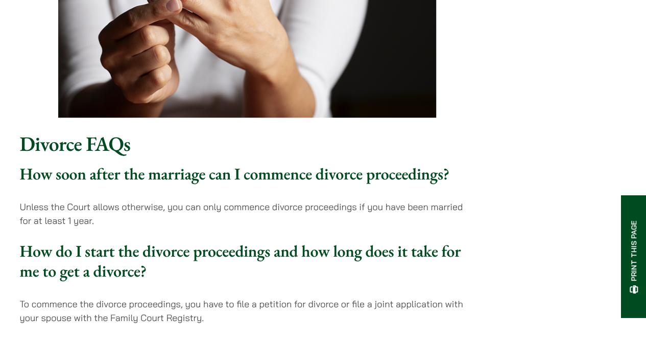
click at [254, 214] on p "Unless the Court allows otherwise, you can only commence divorce proceedings if…" at bounding box center [247, 214] width 455 height 28
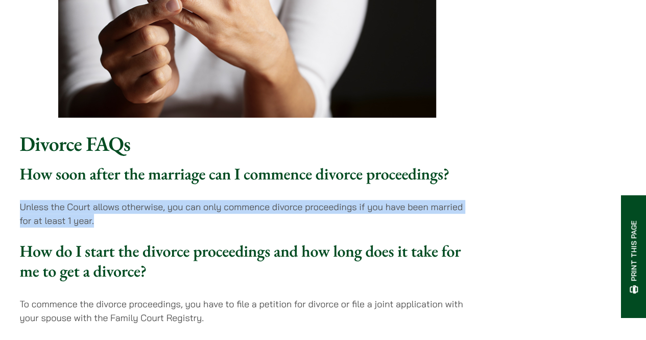
drag, startPoint x: 24, startPoint y: 214, endPoint x: 162, endPoint y: 234, distance: 140.3
click at [162, 227] on p "Unless the Court allows otherwise, you can only commence divorce proceedings if…" at bounding box center [247, 214] width 455 height 28
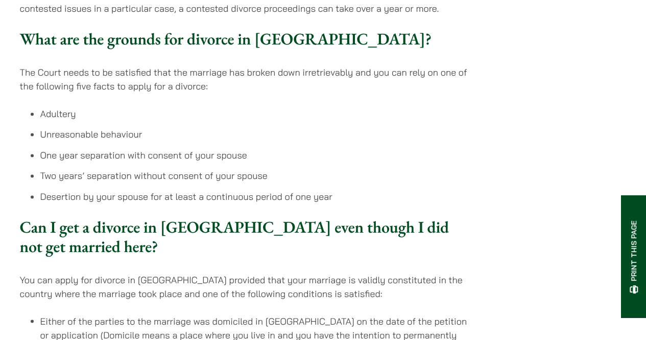
scroll to position [692, 0]
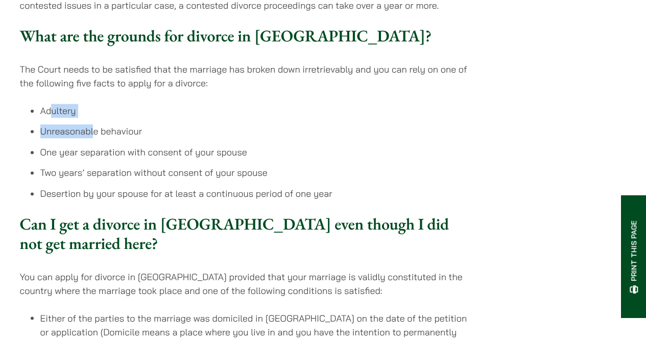
drag, startPoint x: 51, startPoint y: 119, endPoint x: 93, endPoint y: 133, distance: 44.8
click at [93, 133] on ul "Adultery Unreasonable behaviour One year separation with consent of your spouse…" at bounding box center [247, 152] width 455 height 97
click at [93, 133] on li "Unreasonable behaviour" at bounding box center [257, 131] width 435 height 14
drag, startPoint x: 162, startPoint y: 135, endPoint x: 26, endPoint y: 116, distance: 138.3
click at [26, 116] on ul "Adultery Unreasonable behaviour One year separation with consent of your spouse…" at bounding box center [247, 152] width 455 height 97
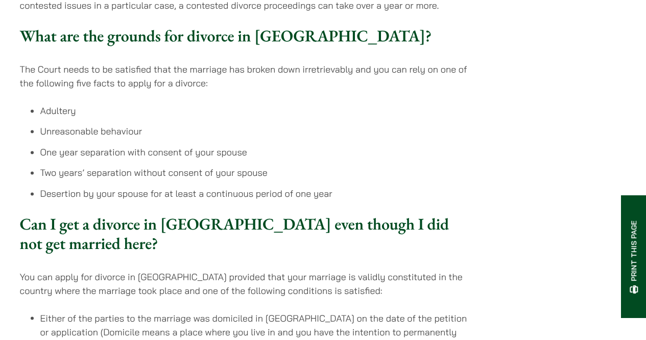
click at [234, 178] on li "Two years’ separation without consent of your spouse" at bounding box center [257, 173] width 435 height 14
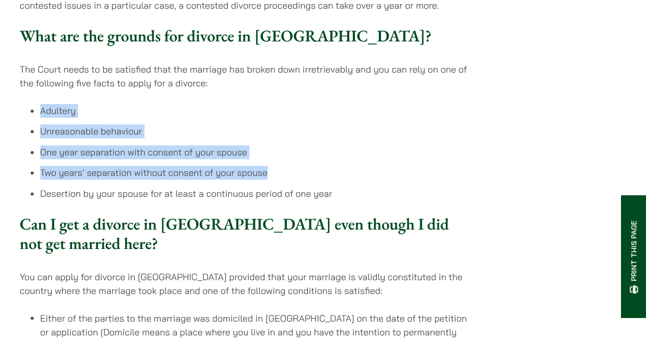
drag, startPoint x: 282, startPoint y: 178, endPoint x: 22, endPoint y: 109, distance: 268.7
click at [22, 109] on div "Divorce FAQs How soon after the marriage can I commence divorce proceedings? Un…" at bounding box center [247, 97] width 455 height 1164
click at [135, 118] on li "Adultery" at bounding box center [257, 111] width 435 height 14
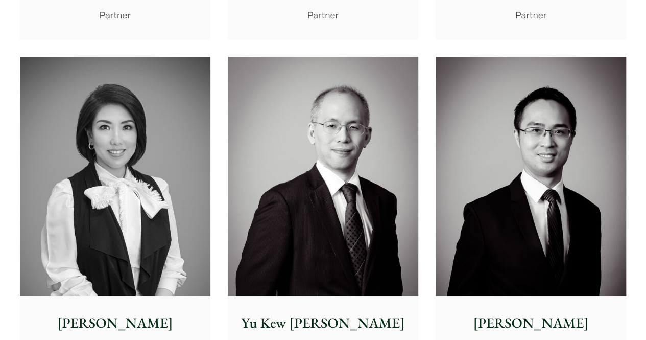
scroll to position [971, 0]
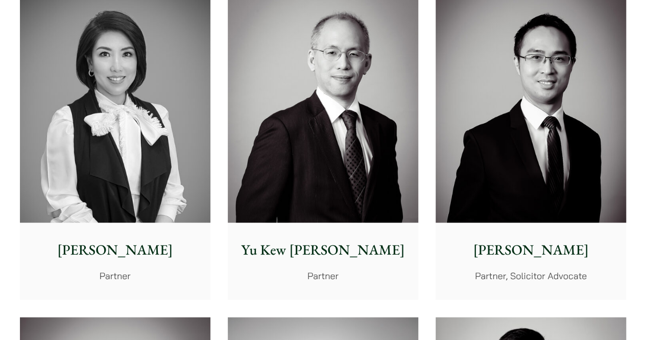
click at [546, 151] on img at bounding box center [531, 103] width 191 height 239
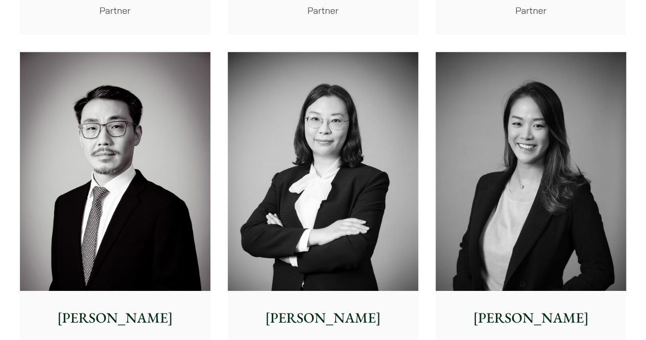
scroll to position [1635, 0]
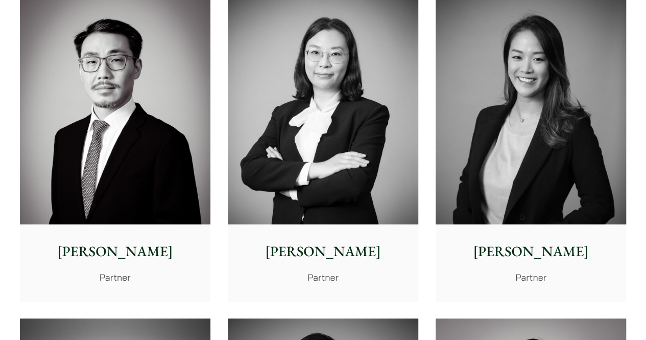
click at [555, 152] on img at bounding box center [531, 105] width 191 height 239
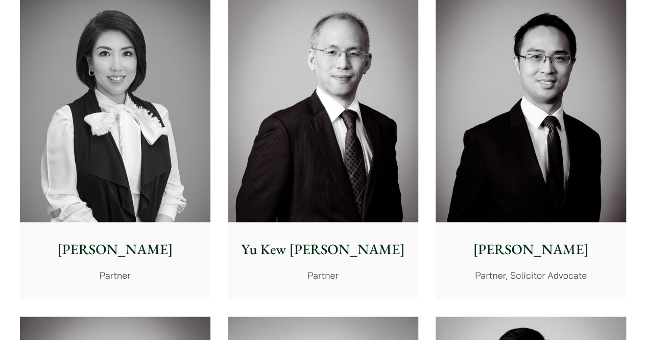
scroll to position [920, 0]
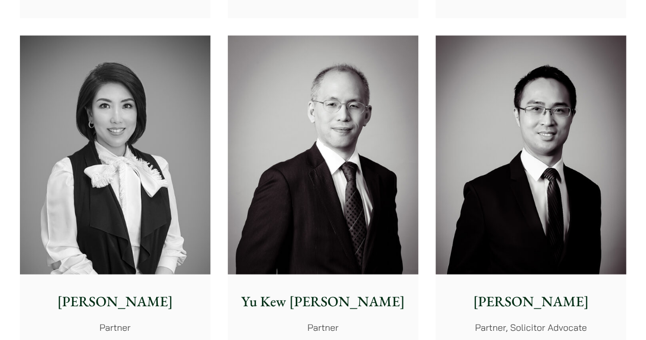
click at [126, 155] on img at bounding box center [115, 154] width 191 height 239
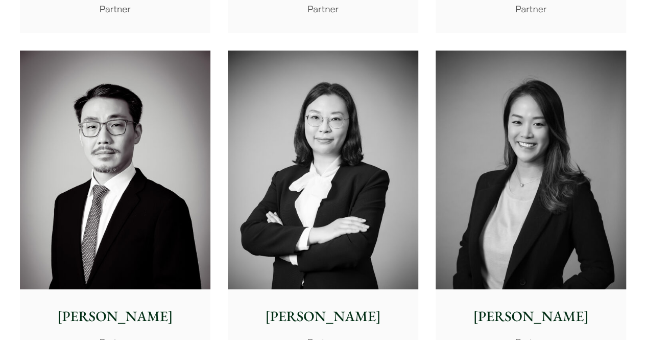
scroll to position [1584, 0]
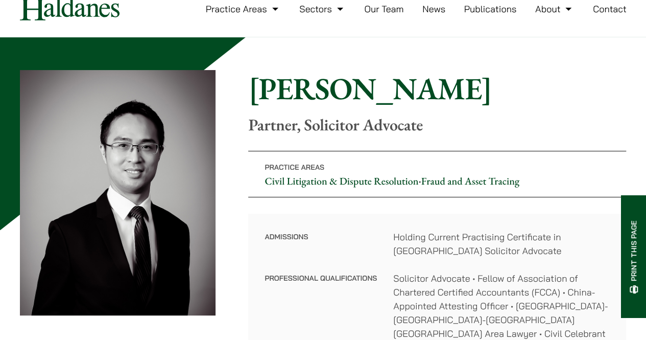
scroll to position [51, 0]
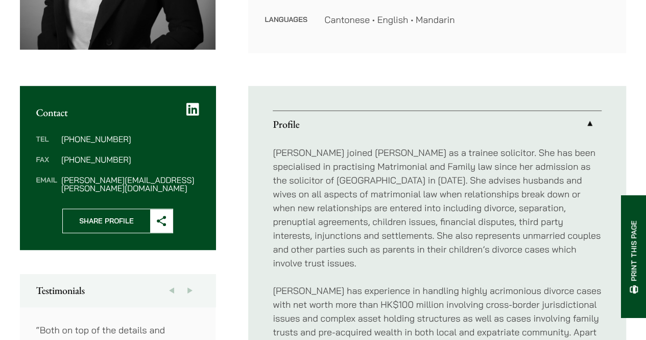
scroll to position [460, 0]
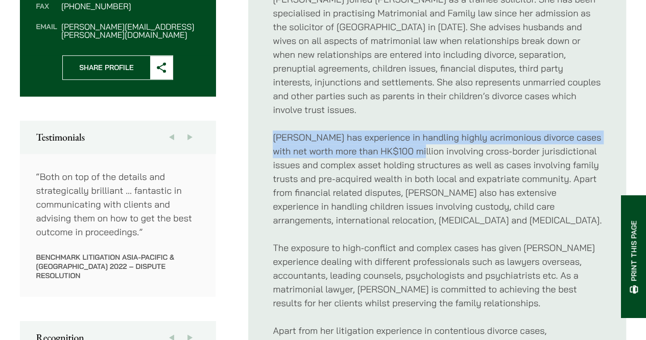
drag, startPoint x: 271, startPoint y: 120, endPoint x: 406, endPoint y: 130, distance: 135.3
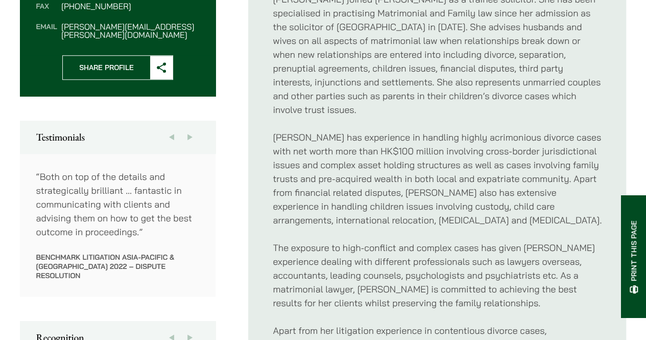
click at [389, 188] on p "[PERSON_NAME] has experience in handling highly acrimonious divorce cases with …" at bounding box center [437, 178] width 329 height 97
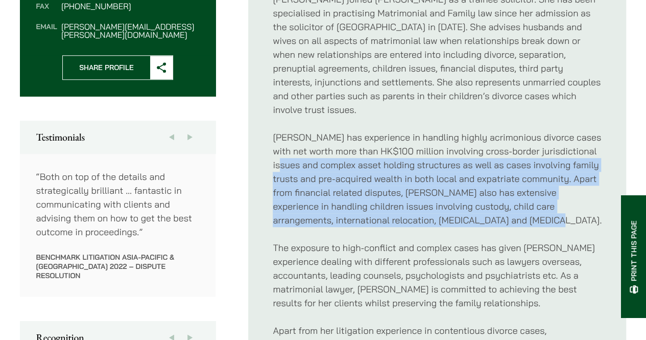
drag, startPoint x: 273, startPoint y: 151, endPoint x: 485, endPoint y: 207, distance: 219.7
click at [485, 207] on p "[PERSON_NAME] has experience in handling highly acrimonious divorce cases with …" at bounding box center [437, 178] width 329 height 97
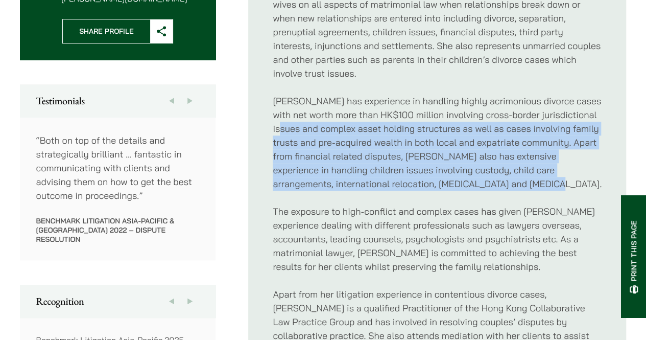
scroll to position [409, 0]
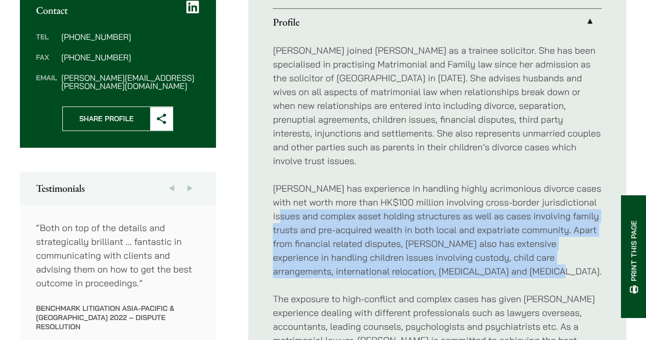
click at [188, 176] on button "Next" at bounding box center [190, 188] width 18 height 33
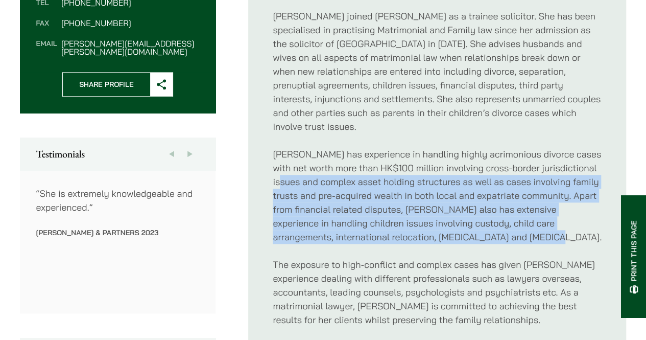
scroll to position [460, 0]
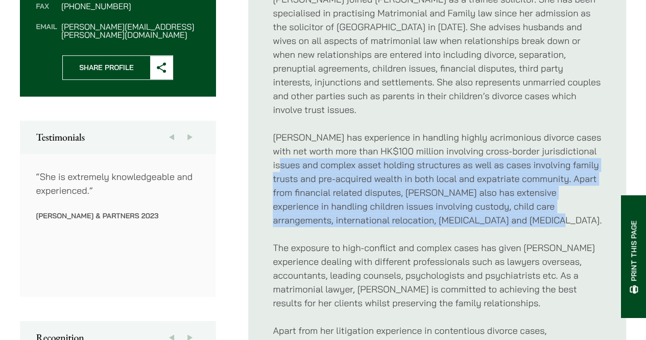
click at [187, 126] on button "Next" at bounding box center [190, 137] width 18 height 33
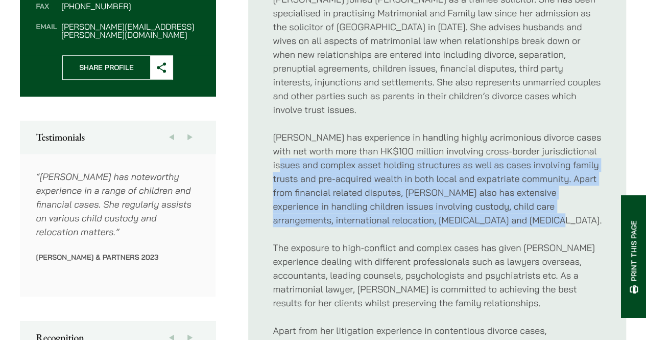
click at [187, 126] on button "Next" at bounding box center [190, 137] width 18 height 33
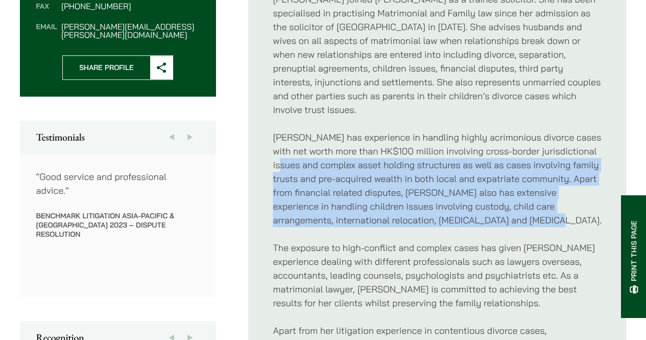
click at [187, 126] on button "Next" at bounding box center [190, 137] width 18 height 33
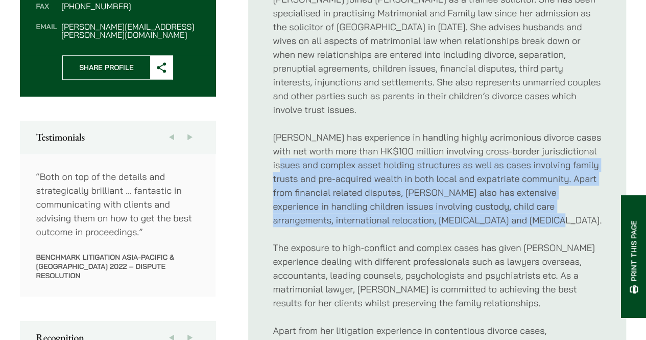
click at [187, 126] on button "Next" at bounding box center [190, 137] width 18 height 33
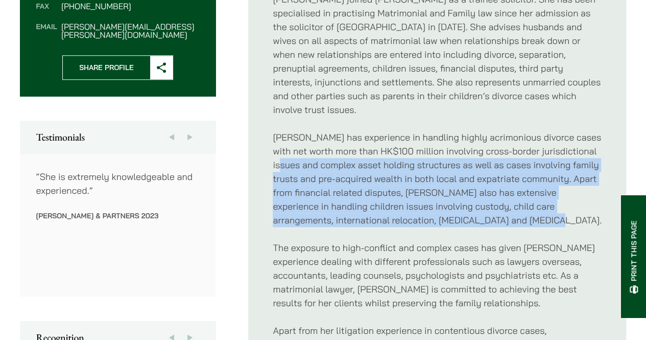
click at [187, 126] on button "Next" at bounding box center [190, 137] width 18 height 33
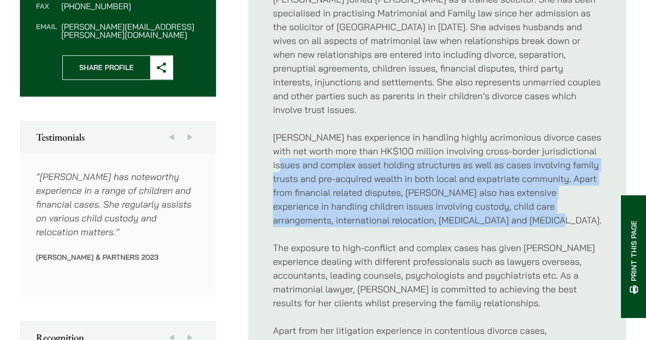
click at [187, 126] on button "Next" at bounding box center [190, 137] width 18 height 33
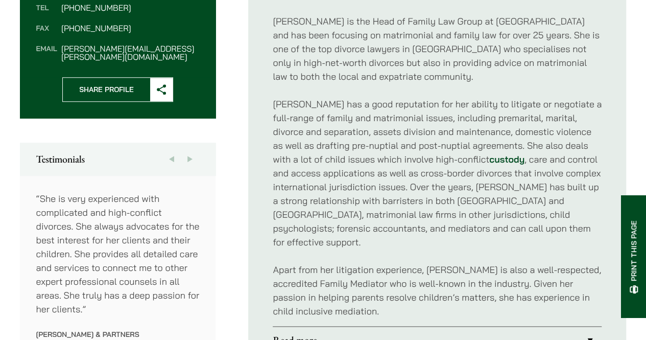
scroll to position [460, 0]
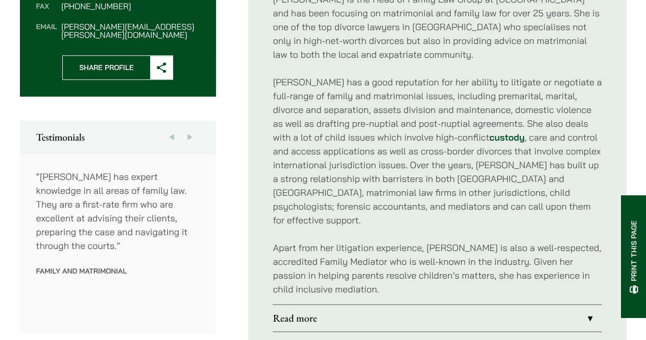
drag, startPoint x: 42, startPoint y: 169, endPoint x: 175, endPoint y: 166, distance: 132.4
click at [175, 170] on div "“[PERSON_NAME] has expert knowledge in all areas of family law. They are a firs…" at bounding box center [118, 243] width 1799 height 147
click at [190, 128] on button "Next" at bounding box center [190, 137] width 18 height 33
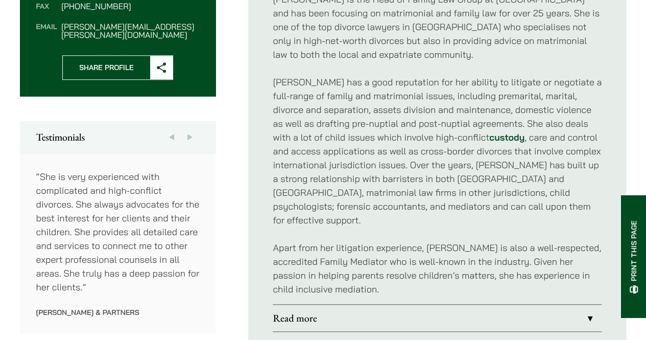
scroll to position [358, 0]
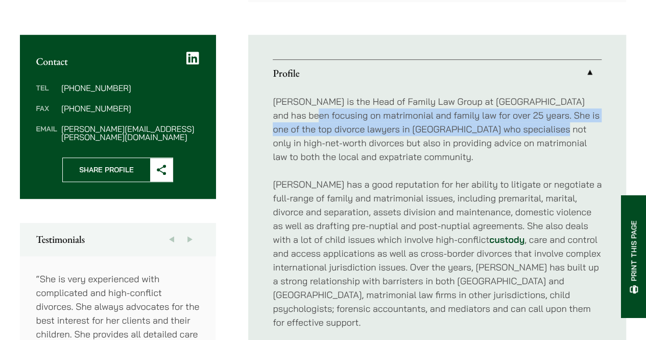
drag, startPoint x: 277, startPoint y: 116, endPoint x: 518, endPoint y: 131, distance: 241.1
click at [518, 131] on p "Elsie Liu is the Head of Family Law Group at Haldanes and has been focusing on …" at bounding box center [437, 129] width 329 height 69
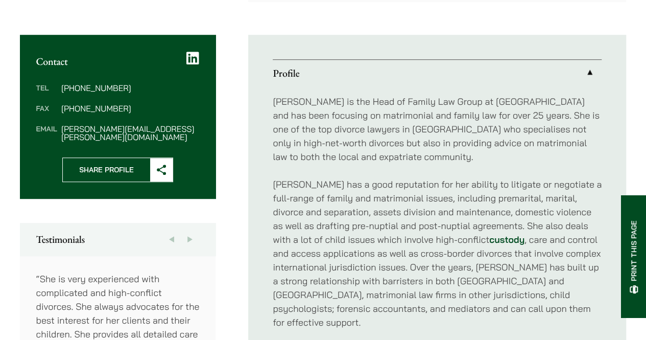
click at [331, 136] on p "Elsie Liu is the Head of Family Law Group at Haldanes and has been focusing on …" at bounding box center [437, 129] width 329 height 69
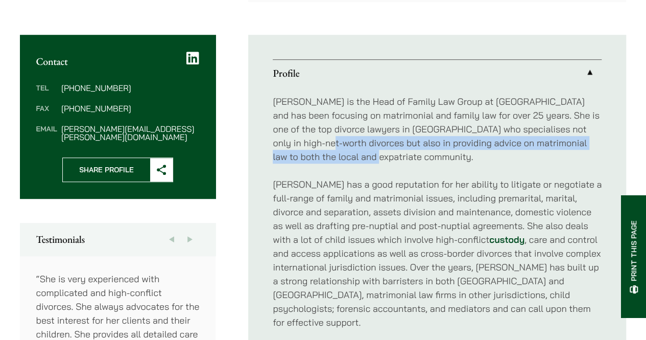
drag, startPoint x: 273, startPoint y: 137, endPoint x: 414, endPoint y: 152, distance: 142.3
click at [414, 152] on p "Elsie Liu is the Head of Family Law Group at Haldanes and has been focusing on …" at bounding box center [437, 129] width 329 height 69
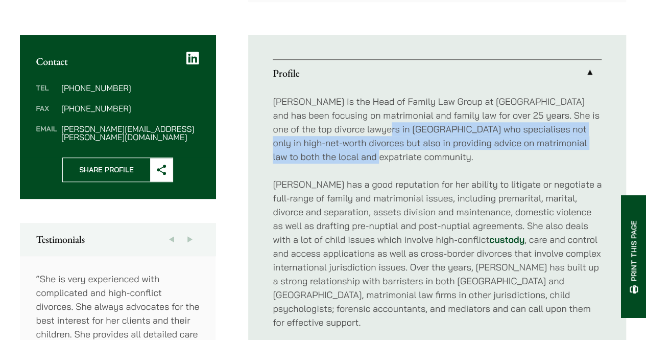
drag, startPoint x: 405, startPoint y: 154, endPoint x: 352, endPoint y: 132, distance: 57.3
click at [352, 132] on p "Elsie Liu is the Head of Family Law Group at Haldanes and has been focusing on …" at bounding box center [437, 129] width 329 height 69
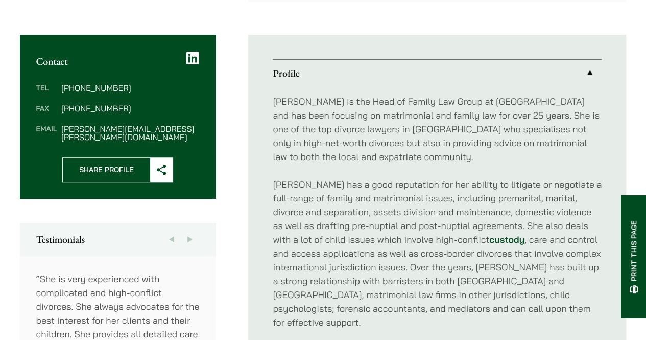
scroll to position [409, 0]
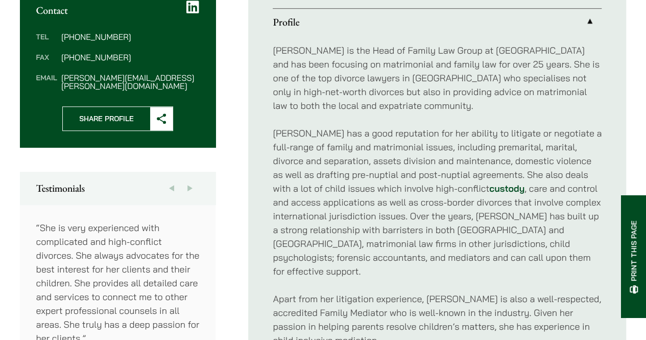
click at [331, 138] on p "Elsie has a good reputation for her ability to litigate or negotiate a full-ran…" at bounding box center [437, 202] width 329 height 152
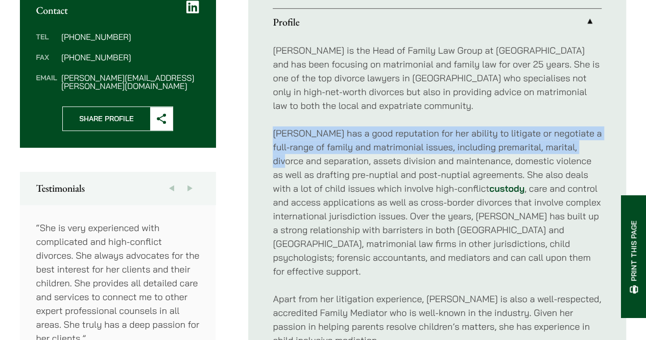
drag, startPoint x: 272, startPoint y: 134, endPoint x: 586, endPoint y: 153, distance: 313.8
click at [586, 153] on ul "Profile Elsie Liu is the Head of Family Law Group at Haldanes and has been focu…" at bounding box center [437, 196] width 378 height 424
click at [586, 153] on p "Elsie has a good reputation for her ability to litigate or negotiate a full-ran…" at bounding box center [437, 202] width 329 height 152
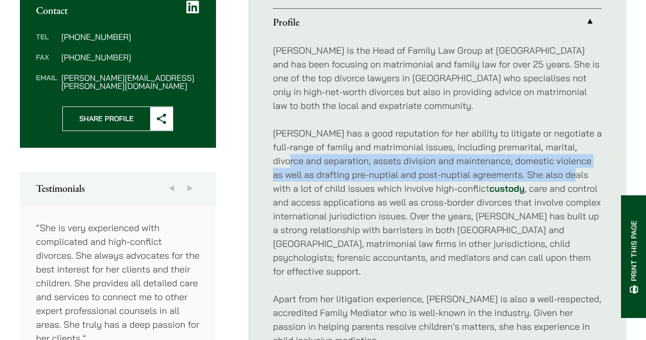
drag, startPoint x: 268, startPoint y: 164, endPoint x: 563, endPoint y: 174, distance: 295.5
click at [563, 174] on ul "Profile Elsie Liu is the Head of Family Law Group at Haldanes and has been focu…" at bounding box center [437, 196] width 378 height 424
click at [318, 180] on p "Elsie has a good reputation for her ability to litigate or negotiate a full-ran…" at bounding box center [437, 202] width 329 height 152
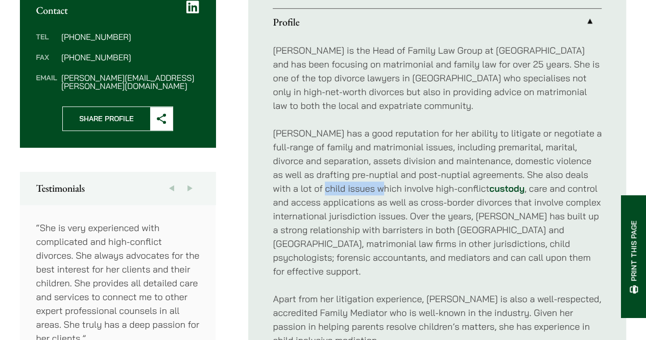
drag, startPoint x: 301, startPoint y: 185, endPoint x: 365, endPoint y: 189, distance: 63.5
click at [365, 189] on p "Elsie has a good reputation for her ability to litigate or negotiate a full-ran…" at bounding box center [437, 202] width 329 height 152
drag, startPoint x: 482, startPoint y: 189, endPoint x: 557, endPoint y: 193, distance: 75.2
click at [557, 193] on p "Elsie has a good reputation for her ability to litigate or negotiate a full-ran…" at bounding box center [437, 202] width 329 height 152
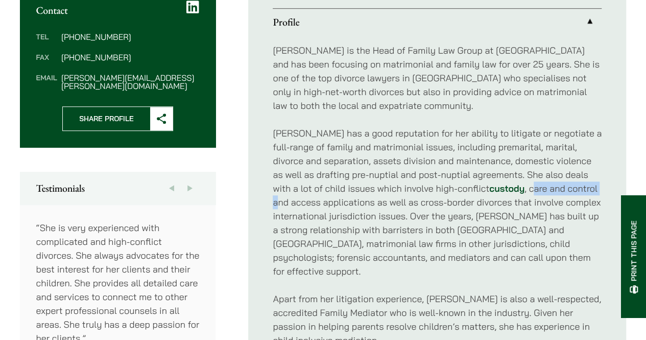
click at [557, 193] on p "Elsie has a good reputation for her ability to litigate or negotiate a full-ran…" at bounding box center [437, 202] width 329 height 152
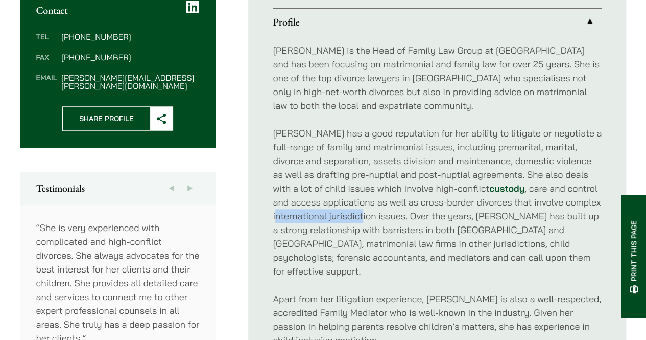
drag, startPoint x: 275, startPoint y: 217, endPoint x: 363, endPoint y: 217, distance: 87.9
click at [363, 217] on p "Elsie has a good reputation for her ability to litigate or negotiate a full-ran…" at bounding box center [437, 202] width 329 height 152
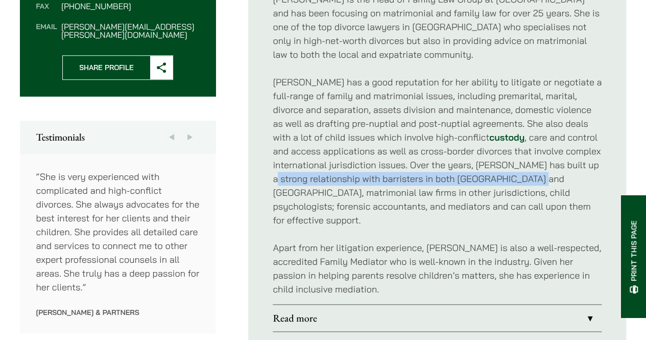
drag, startPoint x: 269, startPoint y: 177, endPoint x: 541, endPoint y: 182, distance: 272.4
click at [541, 182] on ul "Profile Elsie Liu is the Head of Family Law Group at Haldanes and has been focu…" at bounding box center [437, 145] width 378 height 424
click at [541, 182] on p "Elsie has a good reputation for her ability to litigate or negotiate a full-ran…" at bounding box center [437, 151] width 329 height 152
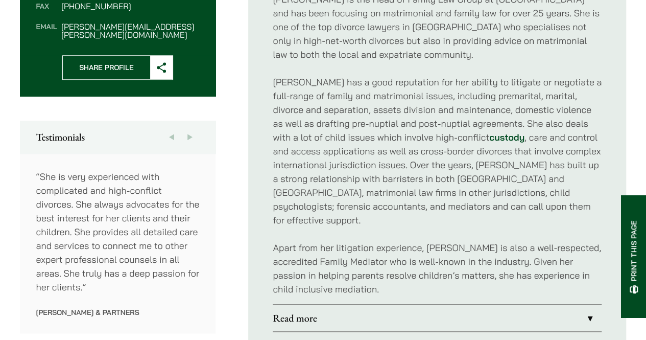
scroll to position [511, 0]
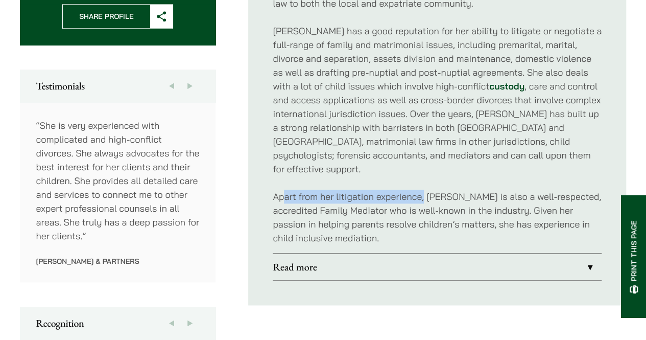
drag, startPoint x: 282, startPoint y: 177, endPoint x: 425, endPoint y: 188, distance: 144.0
click at [425, 190] on p "Apart from her litigation experience, Elsie is also a well-respected, accredite…" at bounding box center [437, 217] width 329 height 55
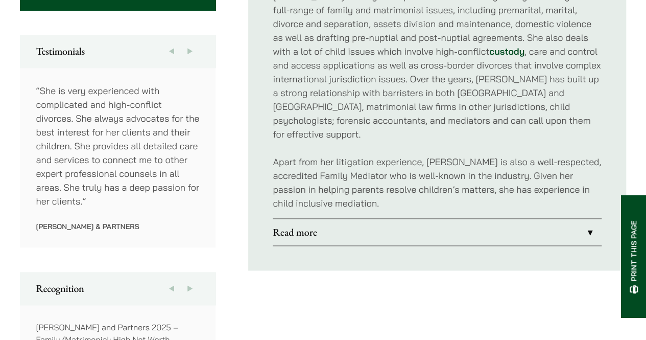
scroll to position [562, 0]
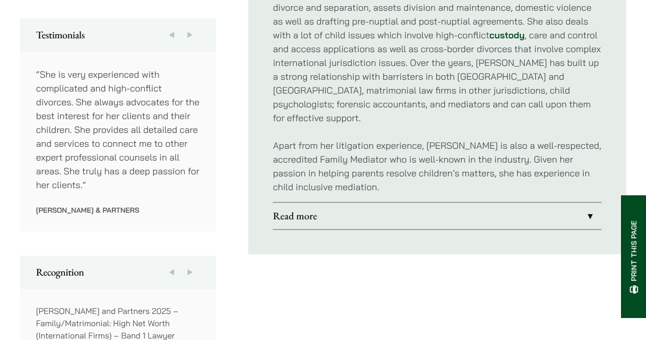
click at [415, 202] on link "Read more" at bounding box center [437, 215] width 329 height 27
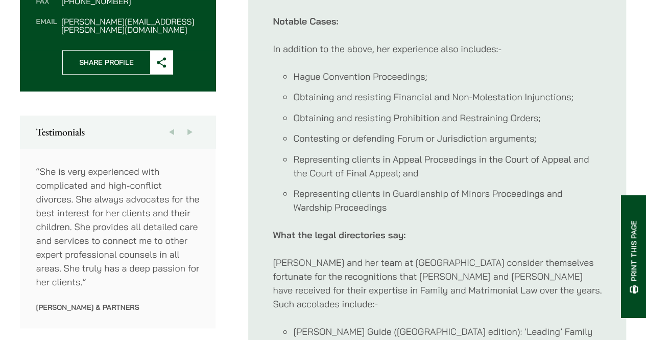
scroll to position [409, 0]
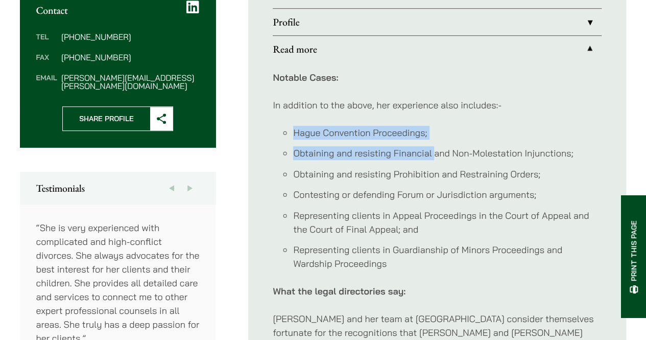
drag, startPoint x: 296, startPoint y: 129, endPoint x: 436, endPoint y: 147, distance: 141.6
click at [436, 147] on ul "Hague Convention Proceedings; Obtaining and resisting Financial and Non-Molesta…" at bounding box center [437, 198] width 329 height 145
click at [436, 147] on li "Obtaining and resisting Financial and Non-Molestation Injunctions;" at bounding box center [447, 153] width 309 height 14
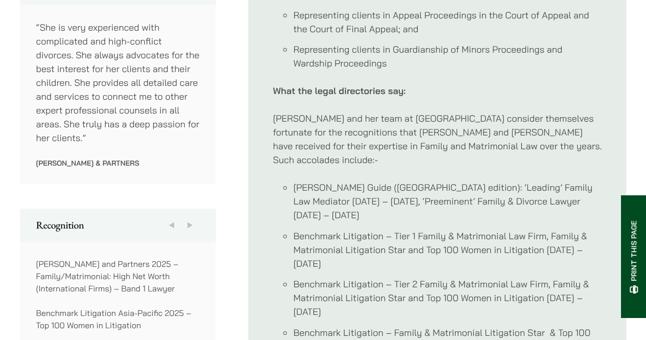
scroll to position [613, 0]
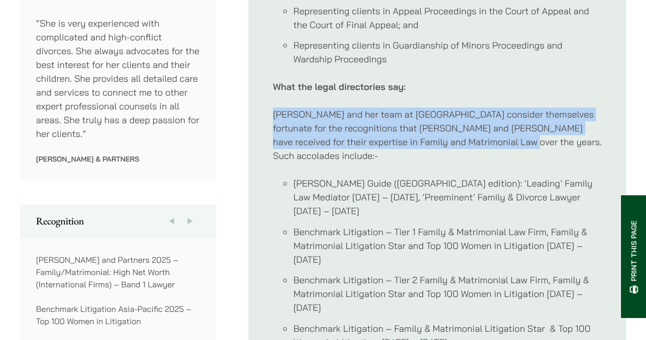
drag, startPoint x: 272, startPoint y: 114, endPoint x: 523, endPoint y: 135, distance: 252.3
click at [523, 135] on ul "Profile Elsie Liu is the Head of Family Law Group at Haldanes and has been focu…" at bounding box center [437, 132] width 378 height 707
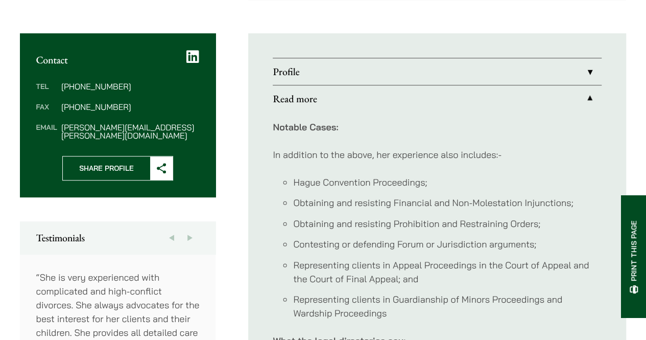
scroll to position [358, 0]
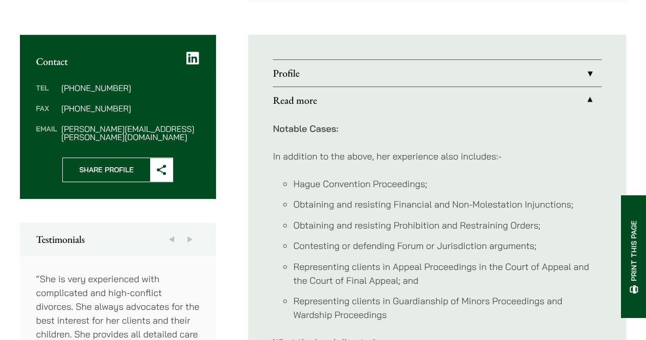
click at [356, 78] on link "Profile" at bounding box center [437, 73] width 329 height 27
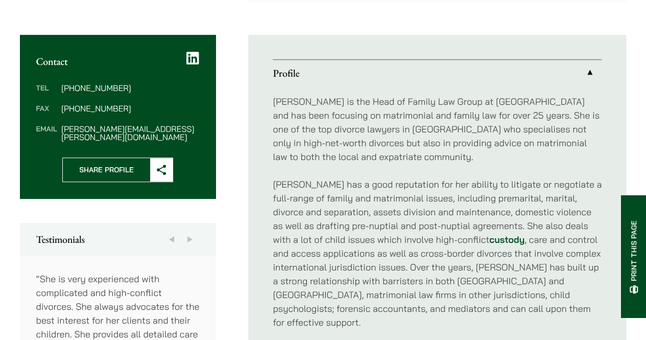
scroll to position [511, 0]
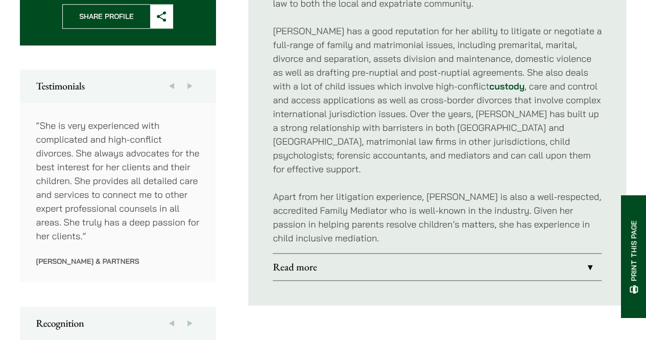
click at [461, 253] on link "Read more" at bounding box center [437, 266] width 329 height 27
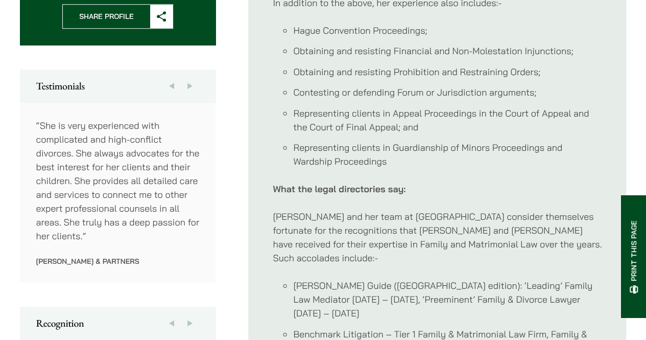
click at [422, 278] on li "Doyle’s Guide (Hong Kong edition): ‘Leading’ Family Law Mediator 2019 – 2024, ‘…" at bounding box center [447, 298] width 309 height 41
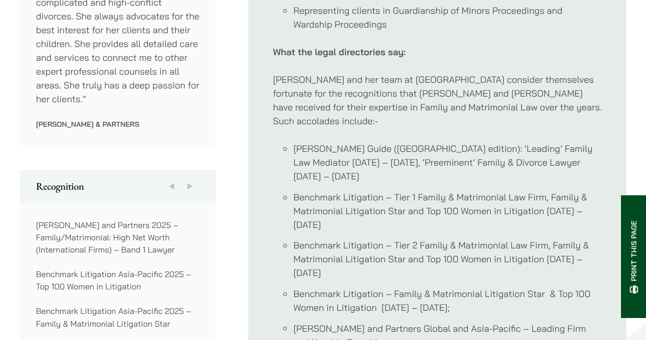
scroll to position [664, 0]
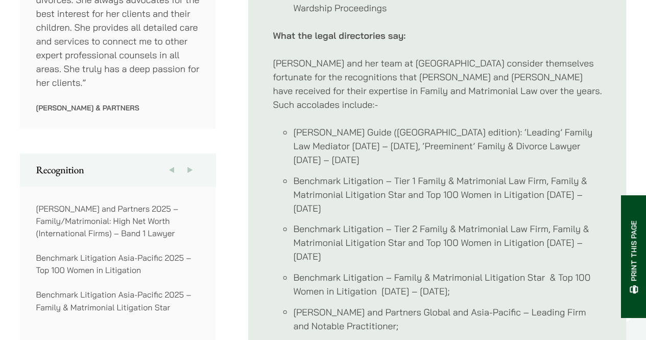
click at [119, 208] on p "Chambers and Partners 2025 – Family/Matrimonial: High Net Worth (International …" at bounding box center [118, 220] width 164 height 37
click at [131, 202] on p "Chambers and Partners 2025 – Family/Matrimonial: High Net Worth (International …" at bounding box center [118, 220] width 164 height 37
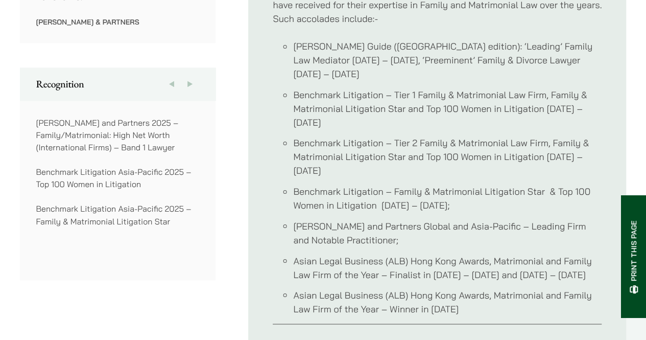
scroll to position [818, 0]
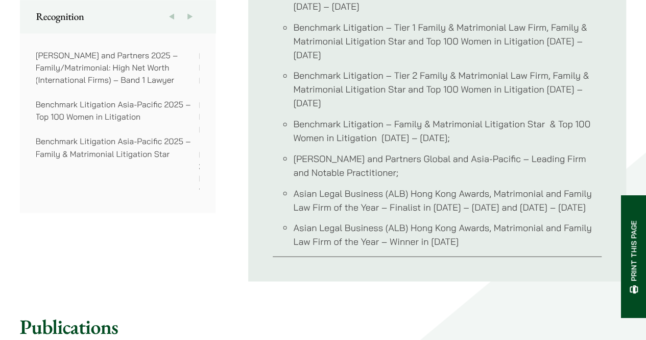
drag, startPoint x: 156, startPoint y: 82, endPoint x: 19, endPoint y: 46, distance: 142.0
drag, startPoint x: 51, startPoint y: 51, endPoint x: 129, endPoint y: 65, distance: 79.0
click at [129, 65] on p "Chambers and Partners 2025 – Family/Matrimonial: High Net Worth (International …" at bounding box center [118, 67] width 164 height 37
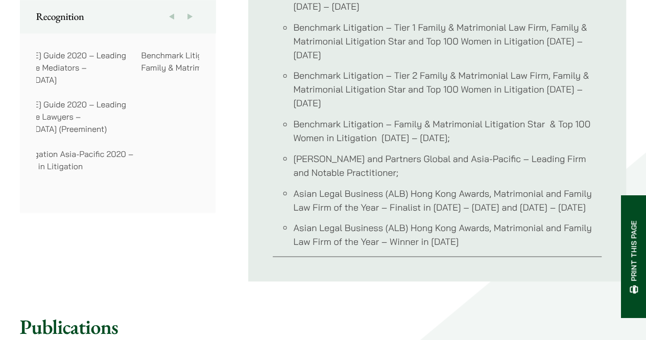
drag, startPoint x: 64, startPoint y: 63, endPoint x: 181, endPoint y: 73, distance: 116.9
click at [172, 73] on div "Benchmark Litigation Asia-Pacific 2020 – Family & Matrimonial Litigation Star C…" at bounding box center [224, 122] width 2780 height 147
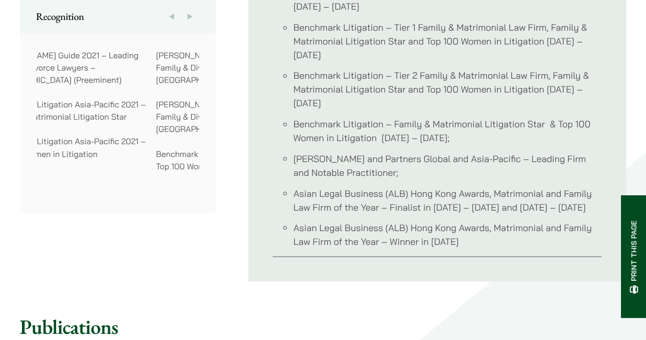
drag, startPoint x: 78, startPoint y: 60, endPoint x: 208, endPoint y: 73, distance: 130.5
click at [208, 73] on div "Benchmark Litigation Asia-Pacific 2020 – Family & Matrimonial Litigation Star C…" at bounding box center [118, 123] width 196 height 180
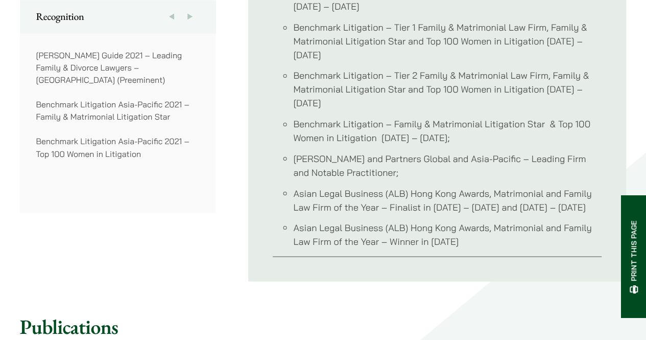
drag, startPoint x: 133, startPoint y: 135, endPoint x: 97, endPoint y: 132, distance: 37.0
click at [97, 135] on p "Benchmark Litigation Asia-Pacific 2021 – Top 100 Women in Litigation" at bounding box center [118, 147] width 164 height 25
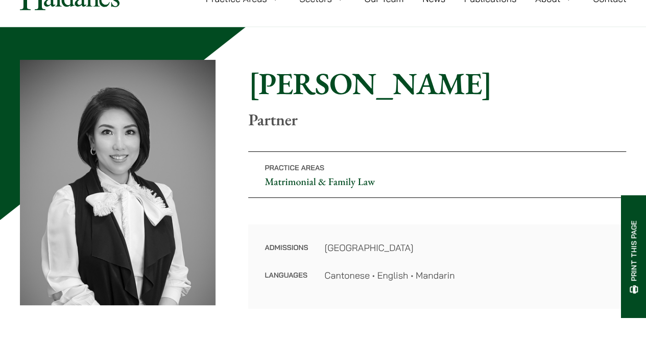
scroll to position [0, 0]
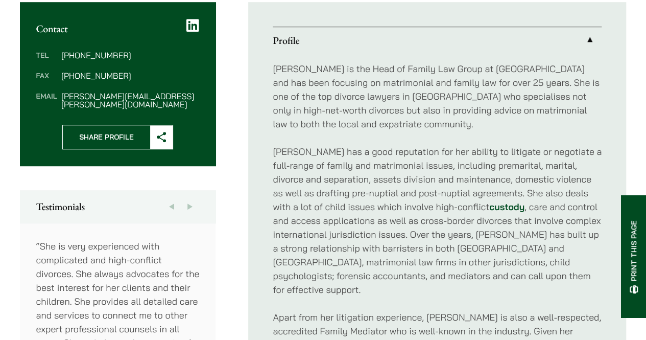
scroll to position [392, 0]
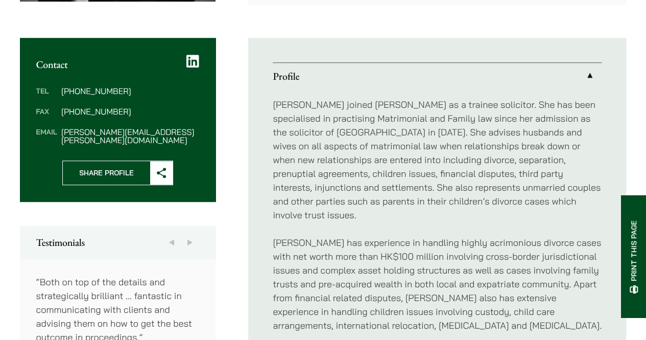
scroll to position [358, 0]
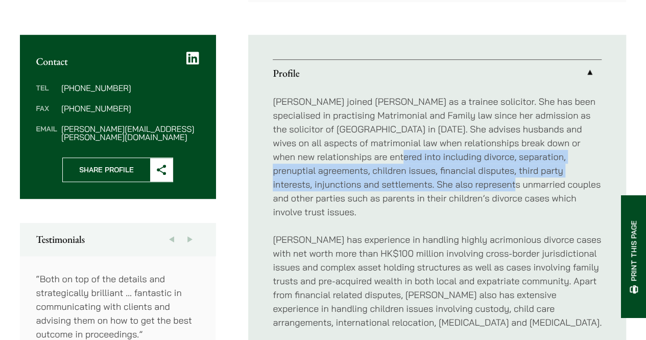
drag, startPoint x: 369, startPoint y: 150, endPoint x: 439, endPoint y: 178, distance: 75.4
click at [439, 178] on p "[PERSON_NAME] joined [PERSON_NAME] as a trainee solicitor. She has been special…" at bounding box center [437, 157] width 329 height 124
